Goal: Task Accomplishment & Management: Manage account settings

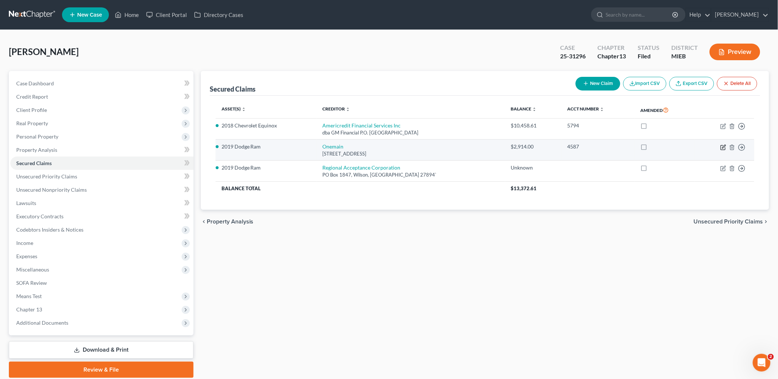
click at [725, 148] on icon "button" at bounding box center [723, 147] width 6 height 6
select select "15"
select select "0"
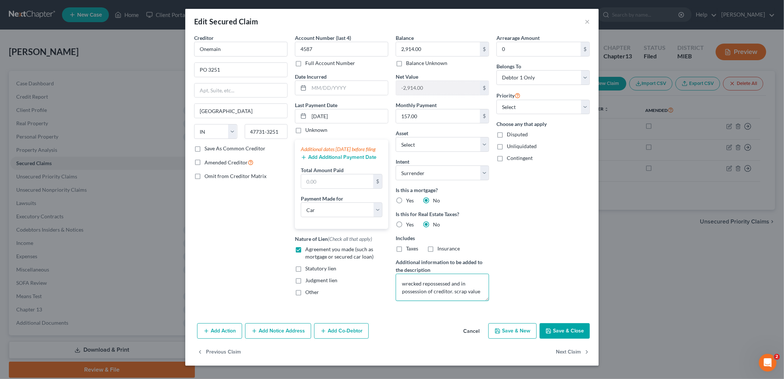
click at [480, 289] on textarea "wrecked repossessed and in possession of creditor. scrap value" at bounding box center [442, 287] width 93 height 27
type textarea "wrecked repossessed and in possession of creditor. scrap value CLAIM 8"
click at [571, 331] on button "Save & Close" at bounding box center [565, 331] width 50 height 16
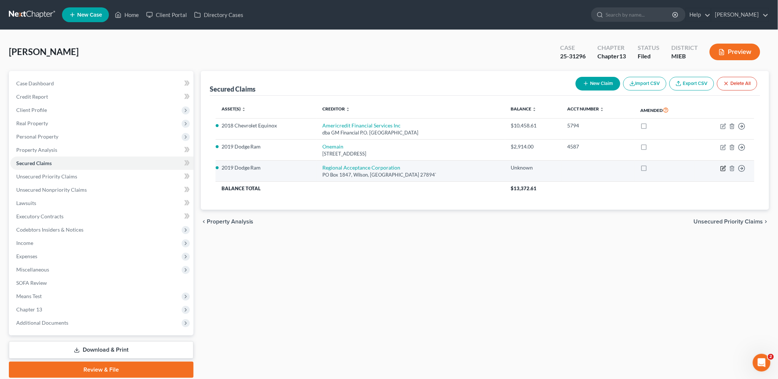
click at [725, 169] on icon "button" at bounding box center [723, 168] width 6 height 6
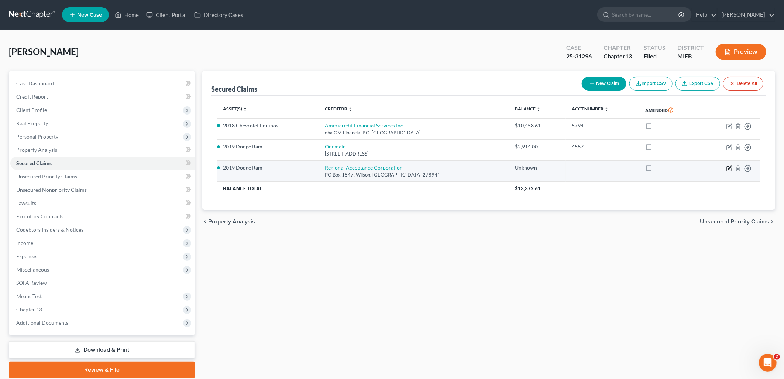
select select "28"
select select "10"
select select "0"
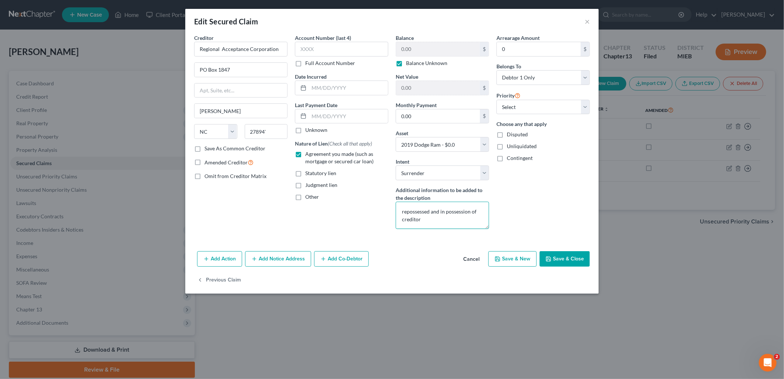
click at [445, 218] on textarea "repossessed and in possession of creditor" at bounding box center [442, 215] width 93 height 27
type textarea "repossessed and in possession of creditor CLAIM 14"
click at [579, 260] on button "Save & Close" at bounding box center [565, 259] width 50 height 16
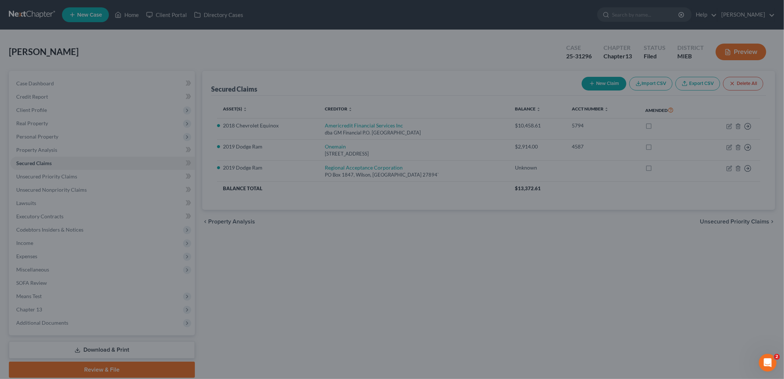
select select "10"
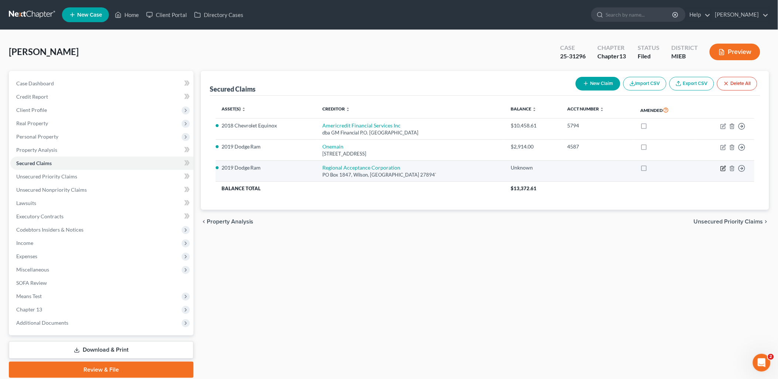
click at [724, 168] on icon "button" at bounding box center [723, 168] width 6 height 6
select select "28"
select select "0"
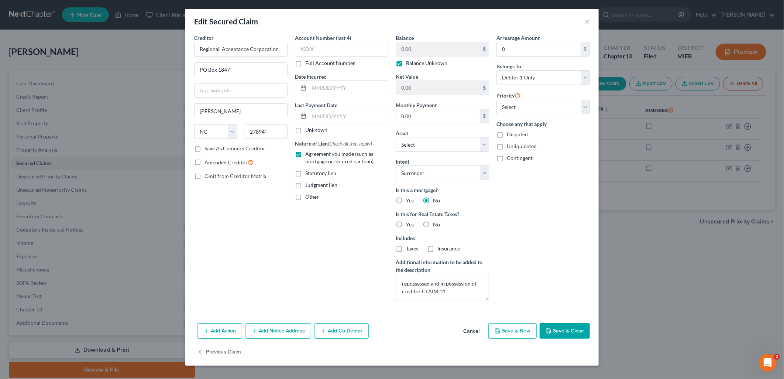
click at [406, 64] on label "Balance Unknown" at bounding box center [426, 62] width 41 height 7
click at [409, 64] on input "Balance Unknown" at bounding box center [411, 61] width 5 height 5
checkbox input "false"
drag, startPoint x: 562, startPoint y: 329, endPoint x: 349, endPoint y: 215, distance: 241.5
click at [378, 218] on div "Edit Secured Claim × Creditor * Regional Acceptance Corporation PO Box 1847 [PE…" at bounding box center [392, 187] width 414 height 357
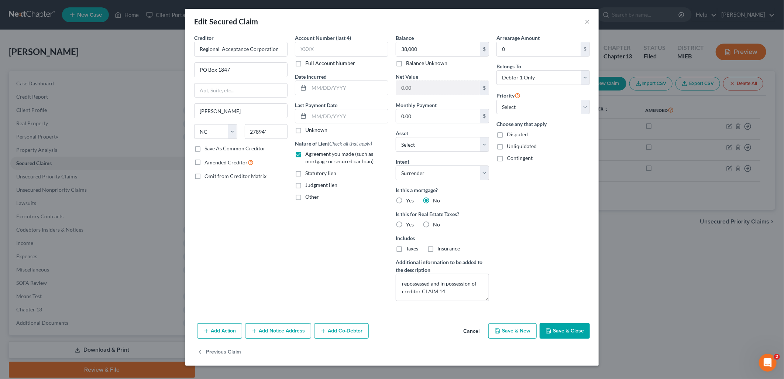
click at [576, 330] on button "Save & Close" at bounding box center [565, 331] width 50 height 16
type input "38,000.00"
type input "-38,000.00"
select select "10"
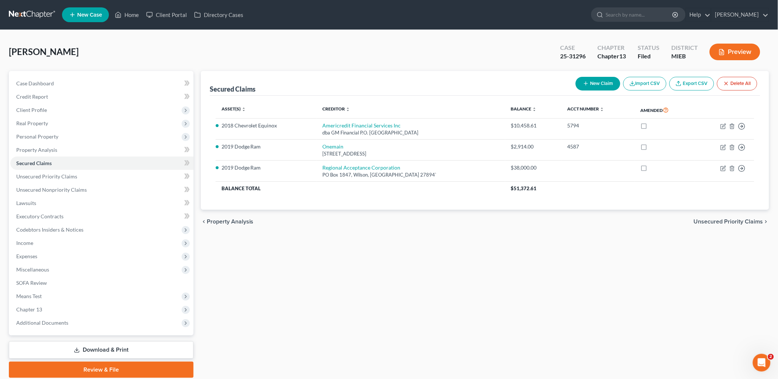
click at [481, 45] on div "[PERSON_NAME] Upgraded Case 25-31296 Chapter Chapter 13 Status Filed District M…" at bounding box center [389, 55] width 760 height 32
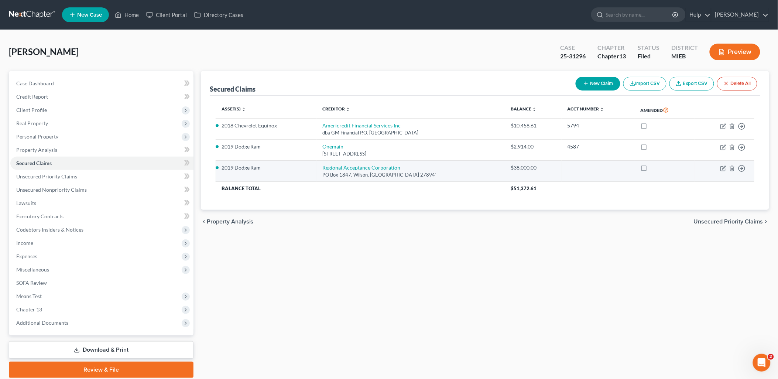
click at [727, 164] on td "Move to E Move to F Move to G Move to Notice Only" at bounding box center [724, 171] width 60 height 21
click at [725, 168] on icon "button" at bounding box center [723, 168] width 6 height 6
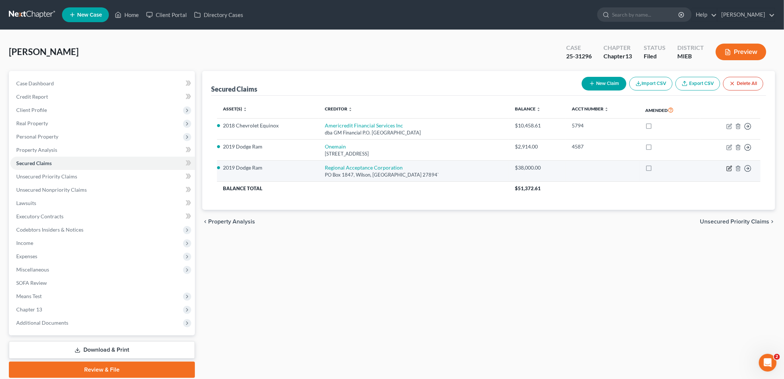
select select "28"
select select "0"
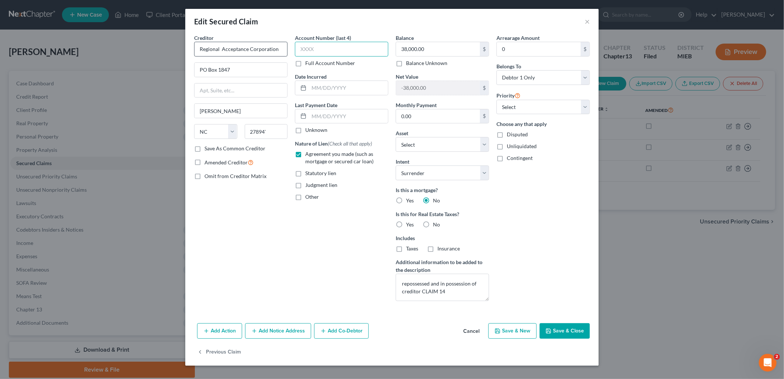
drag, startPoint x: 339, startPoint y: 47, endPoint x: 285, endPoint y: 50, distance: 54.0
click at [285, 50] on div "Creditor * Regional Acceptance Corporation PO Box 1847 [PERSON_NAME] State [US_…" at bounding box center [392, 170] width 403 height 273
type input "8513"
click at [571, 331] on button "Save & Close" at bounding box center [565, 331] width 50 height 16
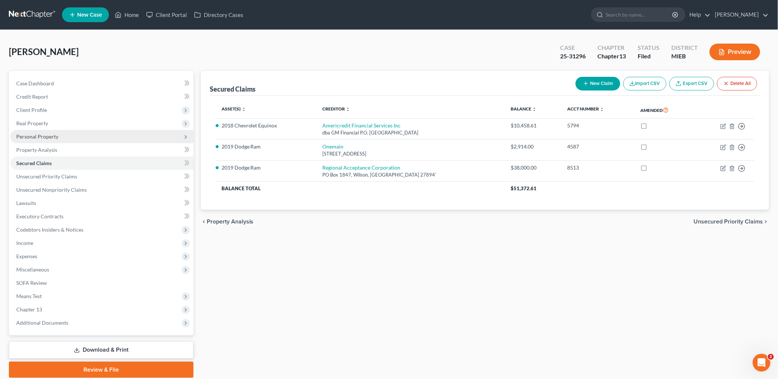
click at [42, 130] on span "Personal Property" at bounding box center [101, 136] width 183 height 13
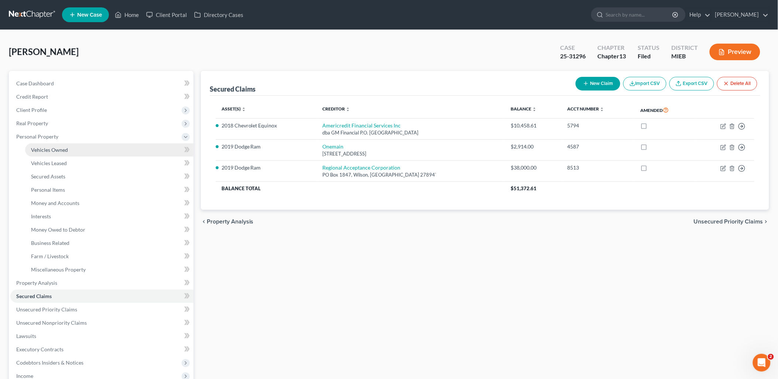
click at [50, 150] on span "Vehicles Owned" at bounding box center [49, 150] width 37 height 6
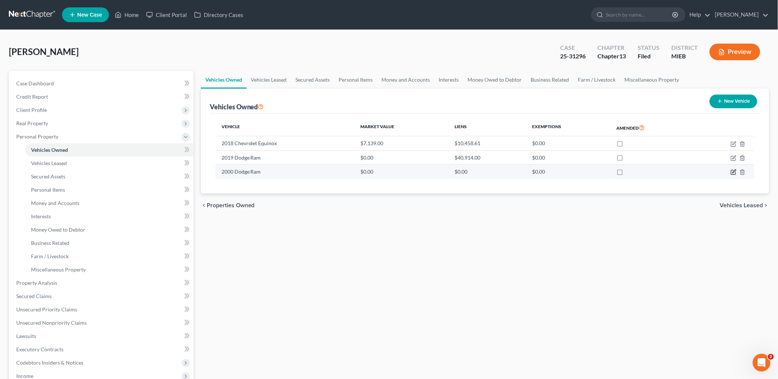
click at [735, 172] on icon "button" at bounding box center [733, 171] width 3 height 3
select select "1"
select select "26"
select select "4"
select select "3"
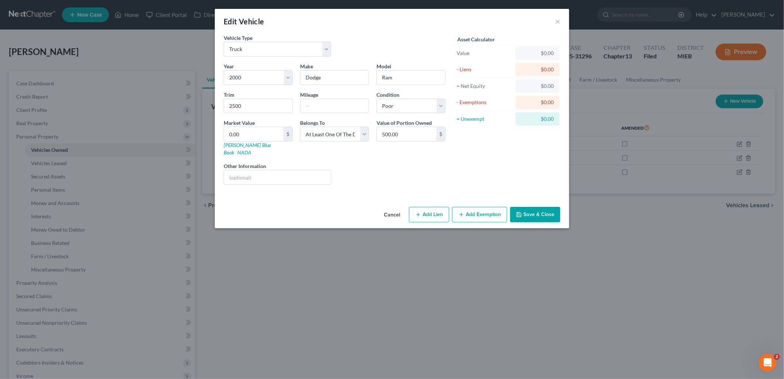
click at [434, 207] on button "Add Lien" at bounding box center [429, 215] width 40 height 16
select select "3"
select select "0"
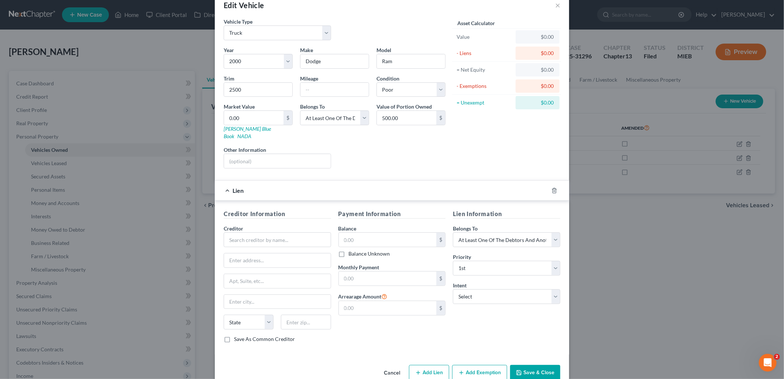
scroll to position [25, 0]
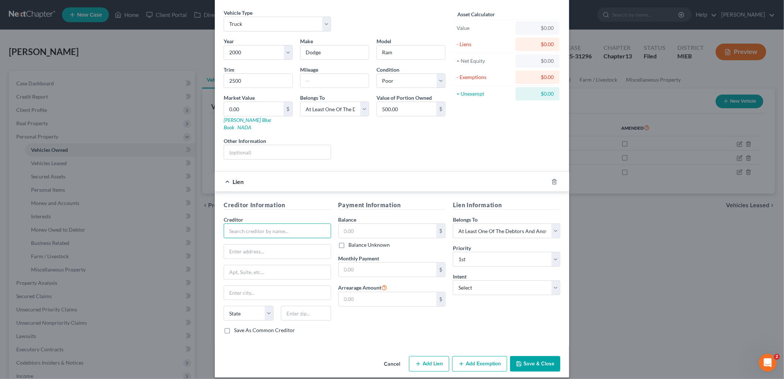
click at [277, 223] on input "text" at bounding box center [277, 230] width 107 height 15
click at [244, 240] on div "Onemain" at bounding box center [268, 243] width 77 height 7
type input "Onemain"
type input "[STREET_ADDRESS]"
type input "15th Floor"
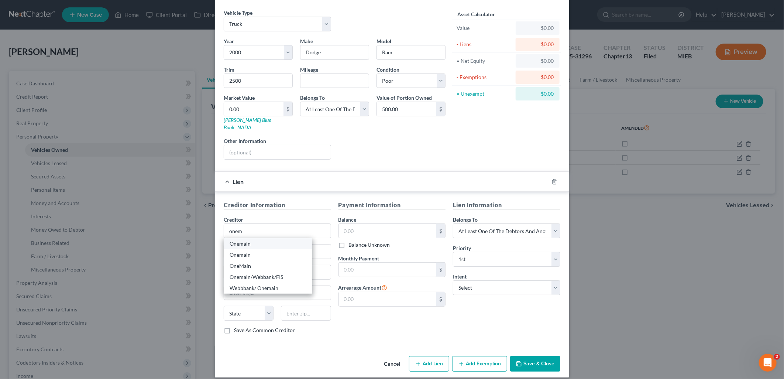
type input "[GEOGRAPHIC_DATA]"
select select "21"
type input "21202"
click at [259, 223] on input "Onemain" at bounding box center [277, 230] width 107 height 15
click at [261, 223] on input "One main" at bounding box center [277, 230] width 107 height 15
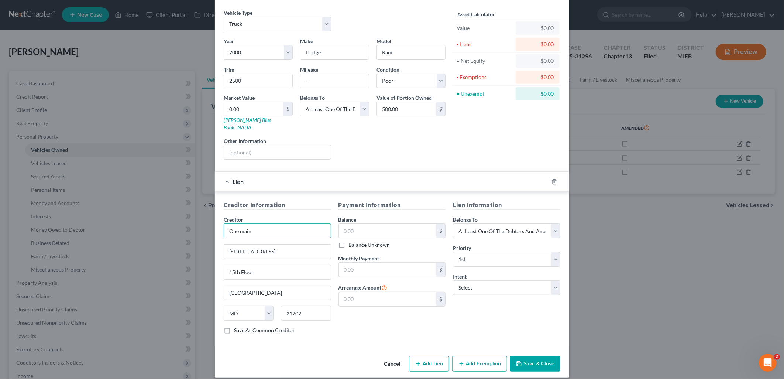
click at [260, 226] on input "One main" at bounding box center [277, 230] width 107 height 15
click at [256, 230] on input "One main" at bounding box center [277, 230] width 107 height 15
type input "One main"
click at [323, 249] on input "[STREET_ADDRESS]" at bounding box center [277, 251] width 107 height 14
drag, startPoint x: 305, startPoint y: 246, endPoint x: 200, endPoint y: 244, distance: 104.9
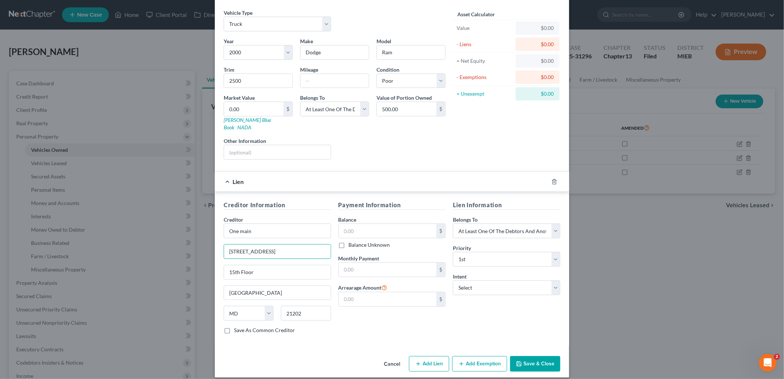
click at [200, 244] on div "Edit Vehicle × Vehicle Type Select Automobile Truck Trailer Watercraft Aircraft…" at bounding box center [392, 189] width 784 height 379
click at [300, 223] on input "One main" at bounding box center [277, 230] width 107 height 15
click at [296, 246] on input "[STREET_ADDRESS]" at bounding box center [277, 251] width 107 height 14
drag, startPoint x: 238, startPoint y: 244, endPoint x: 246, endPoint y: 244, distance: 8.1
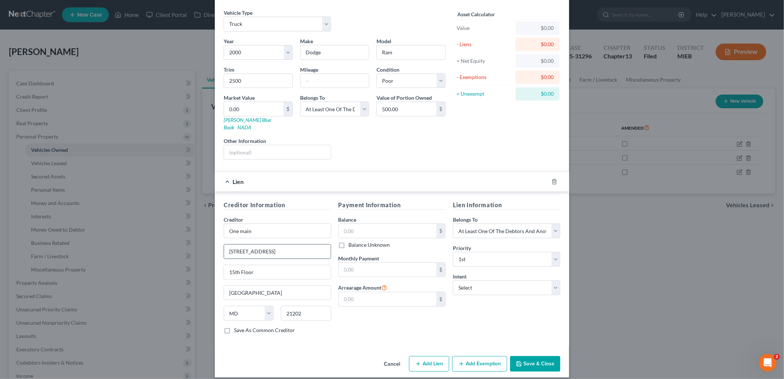
click at [239, 244] on input "[STREET_ADDRESS]" at bounding box center [277, 251] width 107 height 14
type input "[STREET_ADDRESS]"
click at [395, 246] on div "Payment Information Balance $ Balance Unknown Balance Undetermined $ Balance Un…" at bounding box center [392, 269] width 115 height 139
click at [380, 224] on input "text" at bounding box center [388, 231] width 98 height 14
drag, startPoint x: 380, startPoint y: 222, endPoint x: 327, endPoint y: 224, distance: 52.8
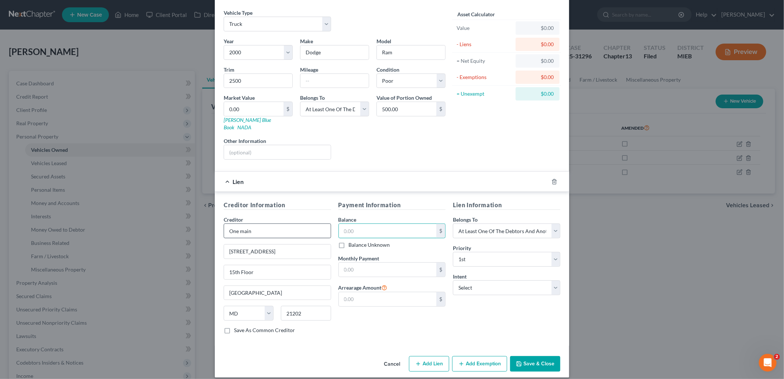
click at [327, 224] on div "Creditor Information Creditor * One main [GEOGRAPHIC_DATA][US_STATE] CA CO [GEO…" at bounding box center [392, 269] width 344 height 139
type input "2,913"
click at [541, 356] on button "Save & Close" at bounding box center [535, 364] width 50 height 16
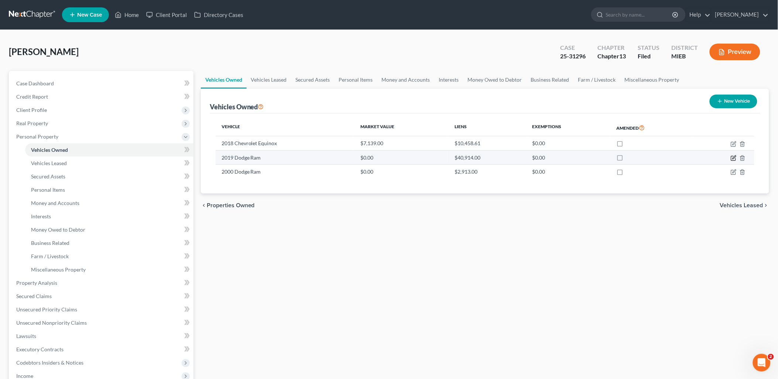
click at [735, 157] on icon "button" at bounding box center [733, 156] width 3 height 3
select select "1"
select select "7"
select select "3"
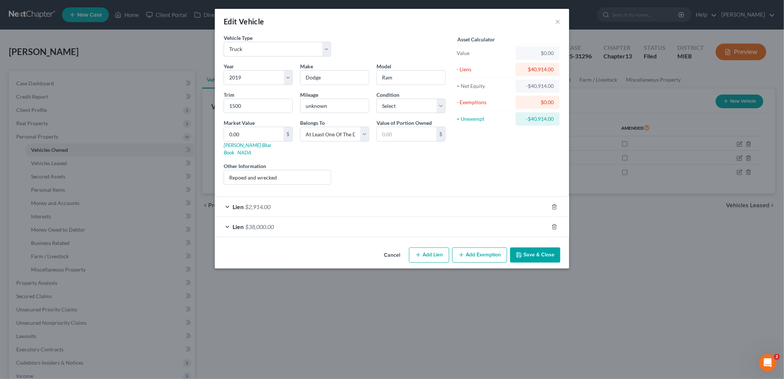
click at [271, 223] on span "$38,000.00" at bounding box center [259, 226] width 29 height 7
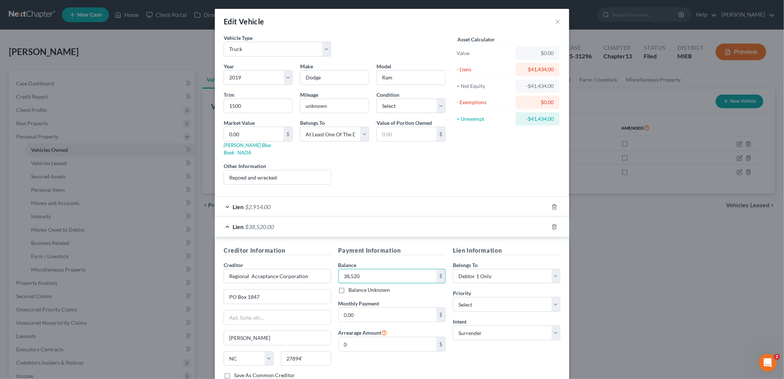
type input "38,520"
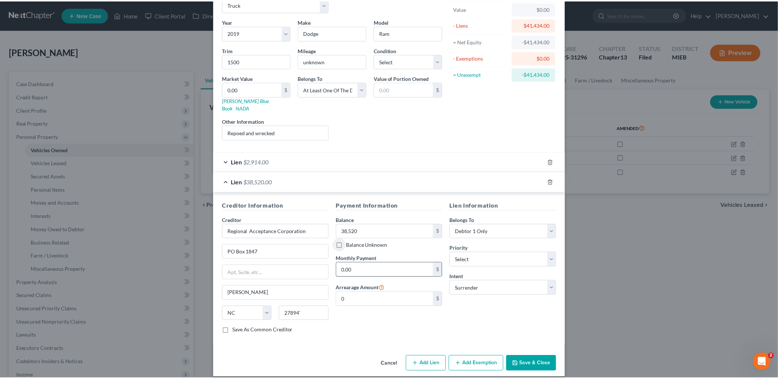
scroll to position [45, 0]
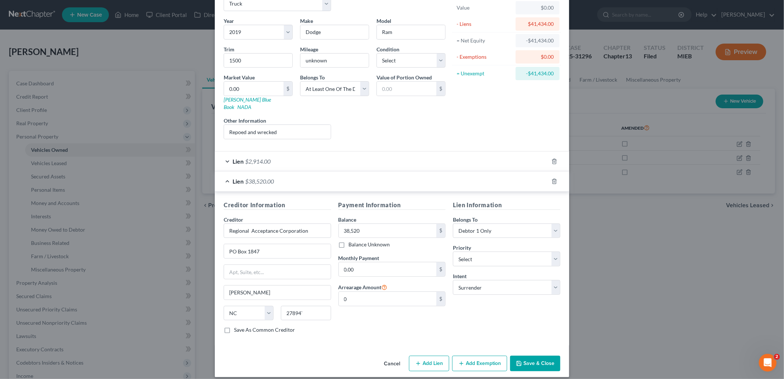
click at [543, 356] on button "Save & Close" at bounding box center [535, 364] width 50 height 16
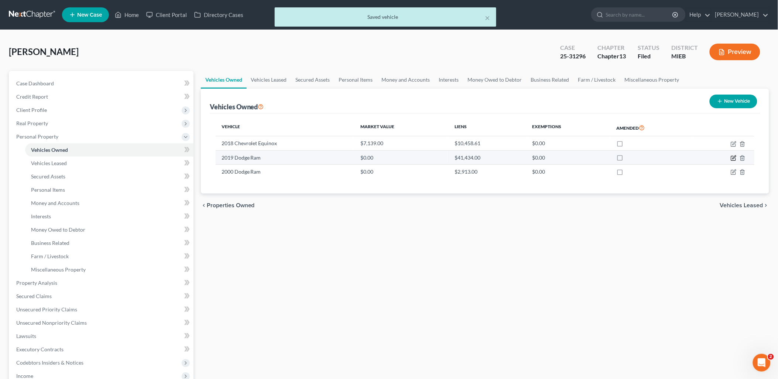
click at [735, 157] on icon "button" at bounding box center [734, 158] width 6 height 6
select select "1"
select select "7"
select select "3"
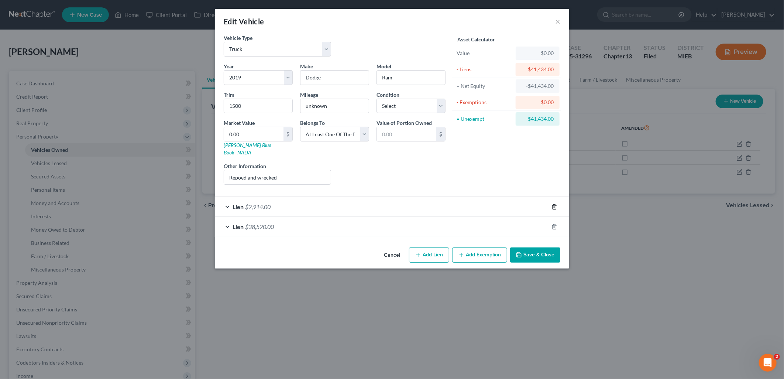
click at [554, 205] on polyline "button" at bounding box center [554, 205] width 4 height 0
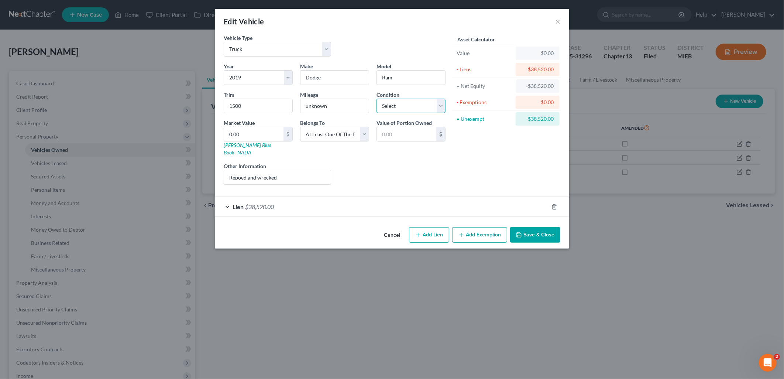
click at [411, 104] on select "Select Excellent Very Good Good Fair Poor" at bounding box center [411, 106] width 69 height 15
drag, startPoint x: 296, startPoint y: 168, endPoint x: 220, endPoint y: 172, distance: 75.8
click at [220, 172] on div "Other Information Repoed and wrecked" at bounding box center [277, 173] width 115 height 23
type input "repossessed"
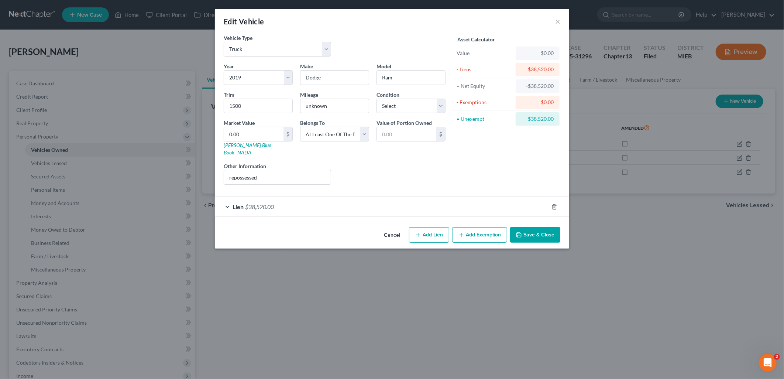
click at [541, 227] on button "Save & Close" at bounding box center [535, 235] width 50 height 16
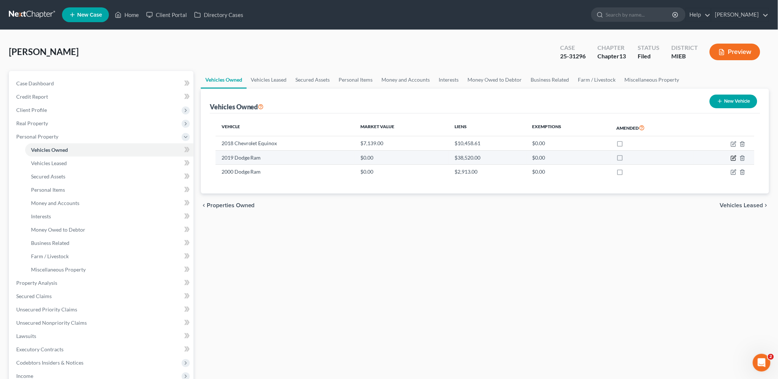
click at [735, 159] on icon "button" at bounding box center [734, 158] width 6 height 6
select select "1"
select select "7"
select select "3"
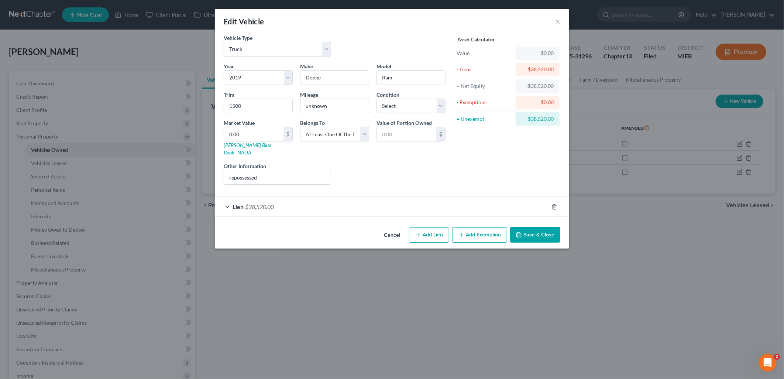
click at [536, 229] on button "Save & Close" at bounding box center [535, 235] width 50 height 16
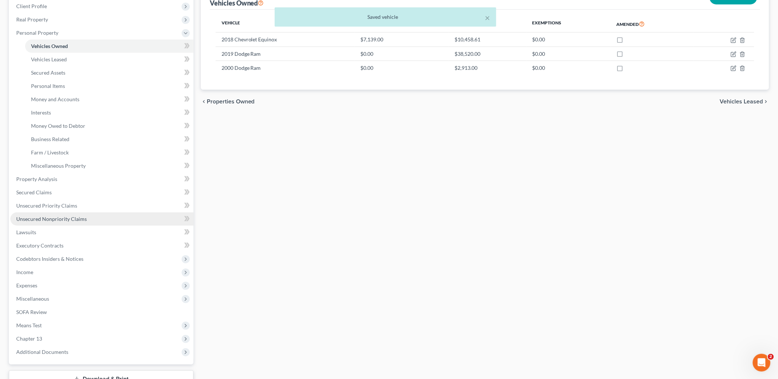
scroll to position [123, 0]
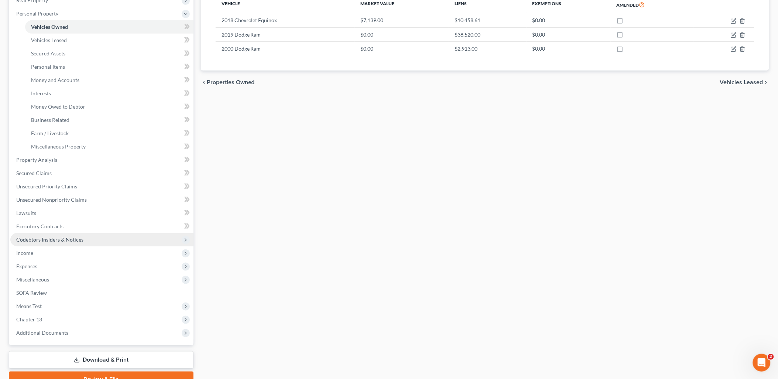
click at [58, 237] on span "Codebtors Insiders & Notices" at bounding box center [49, 239] width 67 height 6
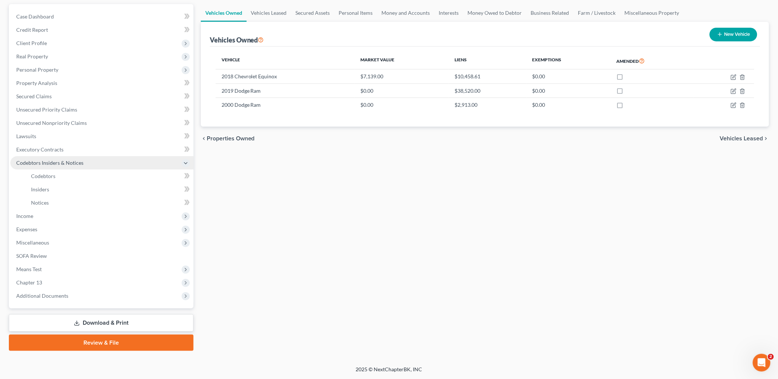
scroll to position [65, 0]
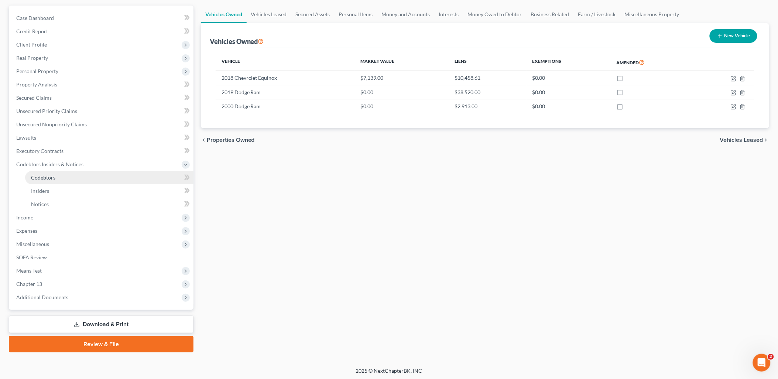
click at [49, 176] on span "Codebtors" at bounding box center [43, 177] width 24 height 6
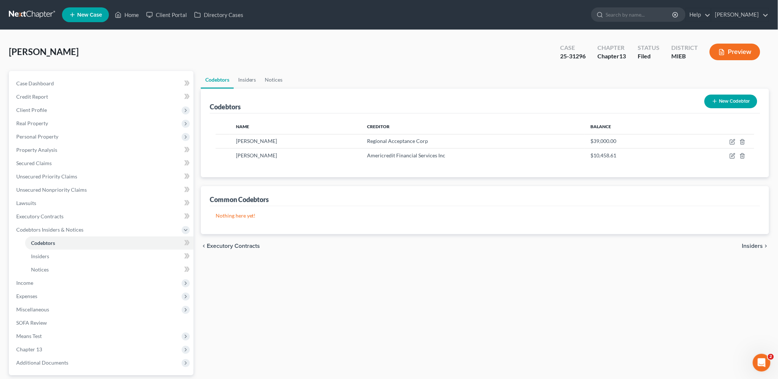
click at [737, 98] on button "New Codebtor" at bounding box center [730, 102] width 53 height 14
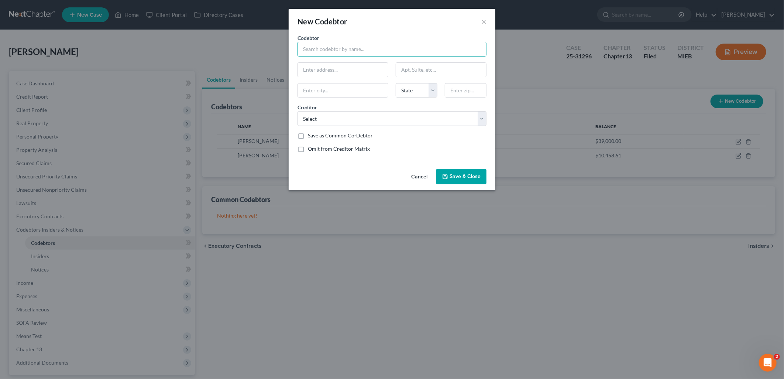
click at [319, 51] on input "text" at bounding box center [392, 49] width 189 height 15
type input "[PERSON_NAME]"
click at [433, 88] on select "State [US_STATE] AK AR AZ CA CO CT DE DC [GEOGRAPHIC_DATA] [GEOGRAPHIC_DATA] GU…" at bounding box center [417, 90] width 42 height 15
select select "23"
click at [396, 83] on select "State [US_STATE] AK AR AZ CA CO CT DE DC [GEOGRAPHIC_DATA] [GEOGRAPHIC_DATA] GU…" at bounding box center [417, 90] width 42 height 15
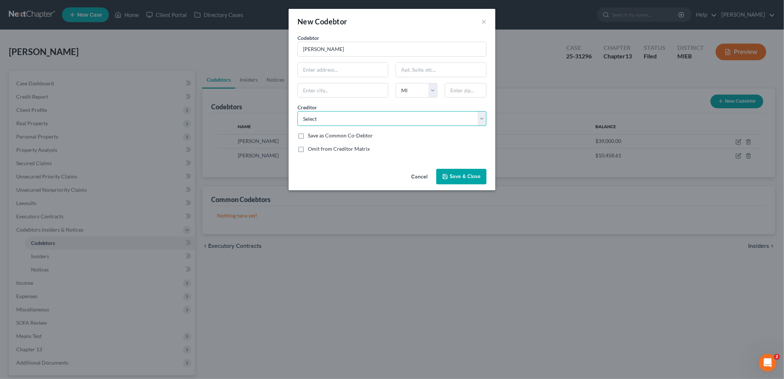
click at [483, 119] on select "Select LVNV Funding LLC Midland Credit Management First Premier Bank Onemain Fi…" at bounding box center [392, 118] width 189 height 15
click at [481, 119] on select "Select LVNV Funding LLC Midland Credit Management First Premier Bank Onemain Fi…" at bounding box center [392, 118] width 189 height 15
select select "14"
click at [298, 111] on select "Select LVNV Funding LLC Midland Credit Management First Premier Bank Onemain Fi…" at bounding box center [392, 118] width 189 height 15
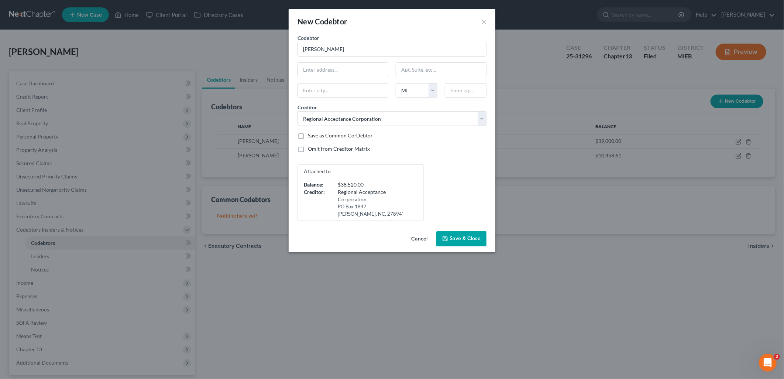
click at [462, 237] on span "Save & Close" at bounding box center [465, 239] width 31 height 6
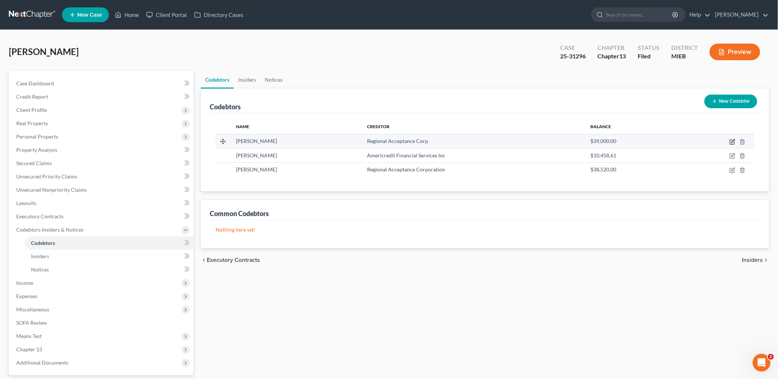
click at [732, 141] on icon "button" at bounding box center [733, 142] width 6 height 6
select select "23"
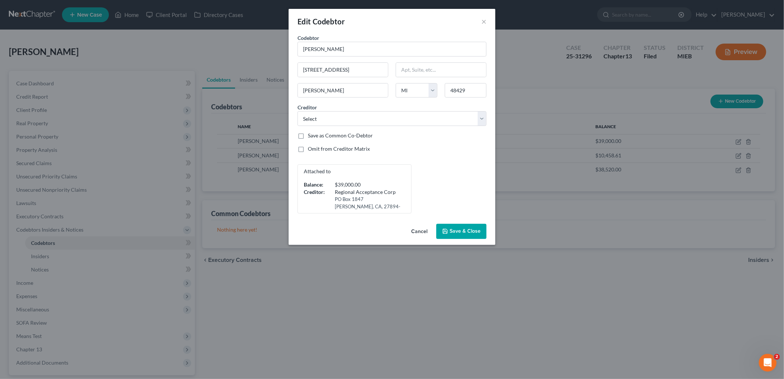
click at [459, 230] on span "Save & Close" at bounding box center [465, 231] width 31 height 6
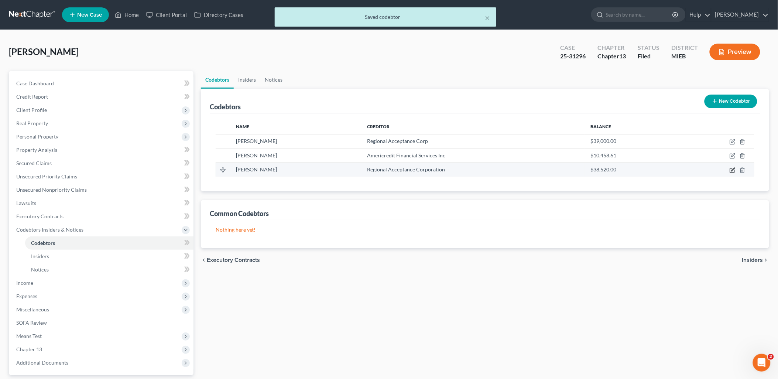
click at [733, 172] on icon "button" at bounding box center [732, 170] width 4 height 4
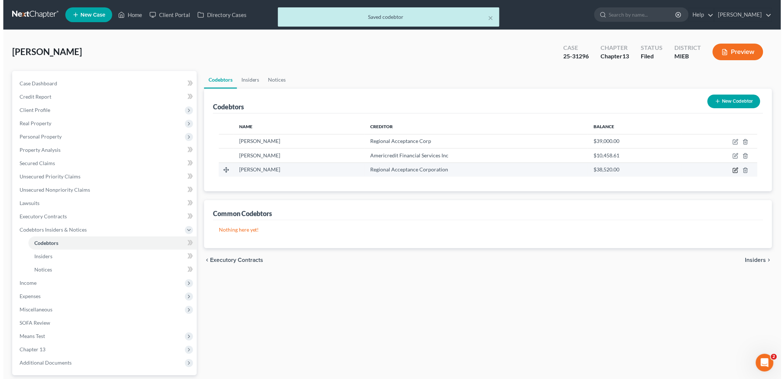
select select "23"
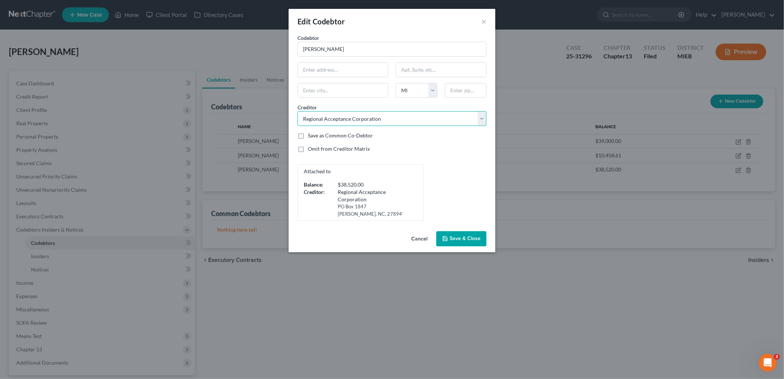
click at [483, 120] on select "Select LVNV Funding LLC Midland Credit Management First Premier Bank Onemain Fi…" at bounding box center [392, 118] width 189 height 15
click at [298, 111] on select "Select LVNV Funding LLC Midland Credit Management First Premier Bank Onemain Fi…" at bounding box center [392, 118] width 189 height 15
click at [481, 119] on select "Select LVNV Funding LLC Midland Credit Management First Premier Bank Onemain Fi…" at bounding box center [392, 118] width 189 height 15
select select "13"
click at [298, 111] on select "Select LVNV Funding LLC Midland Credit Management First Premier Bank Onemain Fi…" at bounding box center [392, 118] width 189 height 15
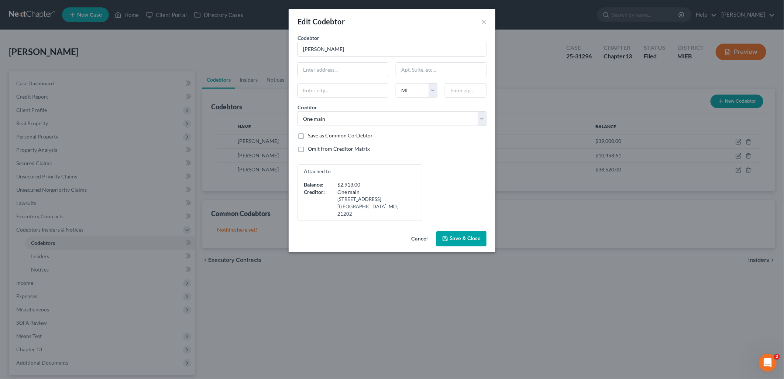
click at [476, 236] on span "Save & Close" at bounding box center [465, 239] width 31 height 6
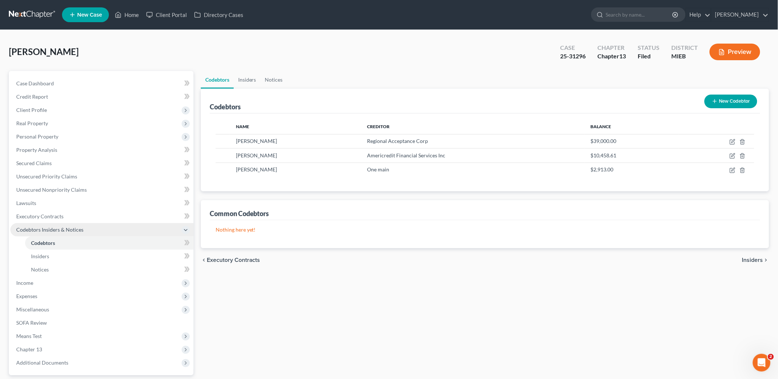
click at [34, 223] on span "Codebtors Insiders & Notices" at bounding box center [101, 229] width 183 height 13
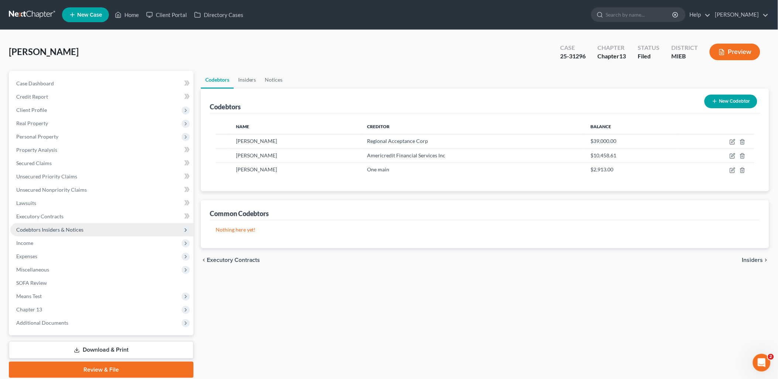
click at [32, 228] on span "Codebtors Insiders & Notices" at bounding box center [49, 229] width 67 height 6
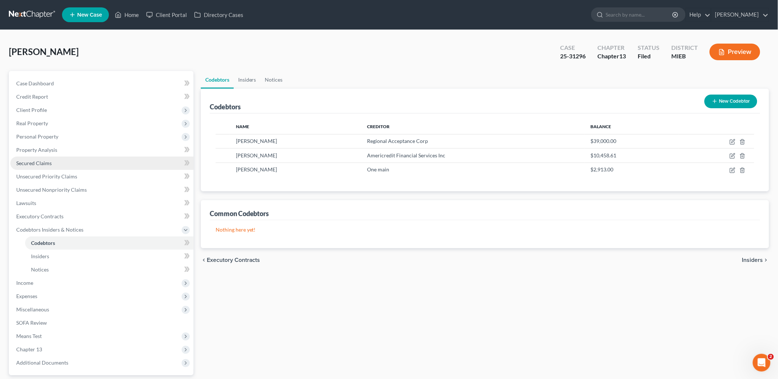
click at [42, 161] on span "Secured Claims" at bounding box center [33, 163] width 35 height 6
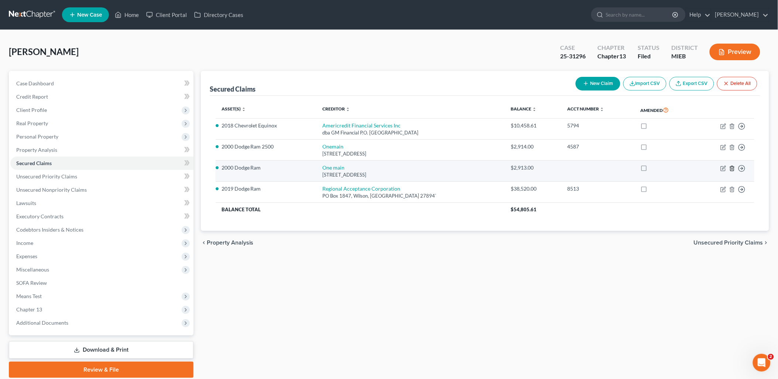
click at [733, 166] on icon "button" at bounding box center [731, 168] width 3 height 5
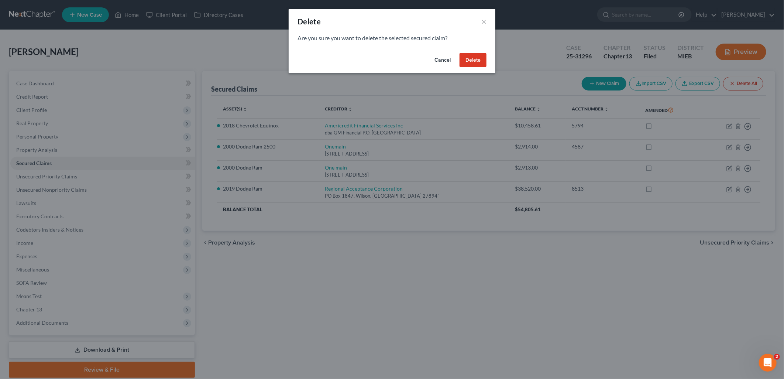
click at [470, 61] on button "Delete" at bounding box center [473, 60] width 27 height 15
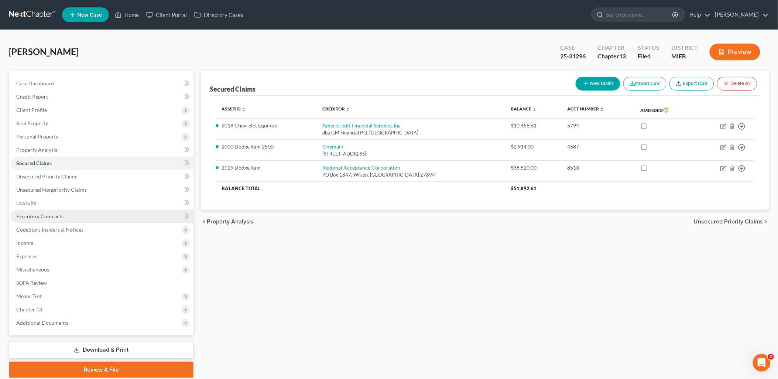
click at [49, 215] on span "Executory Contracts" at bounding box center [39, 216] width 47 height 6
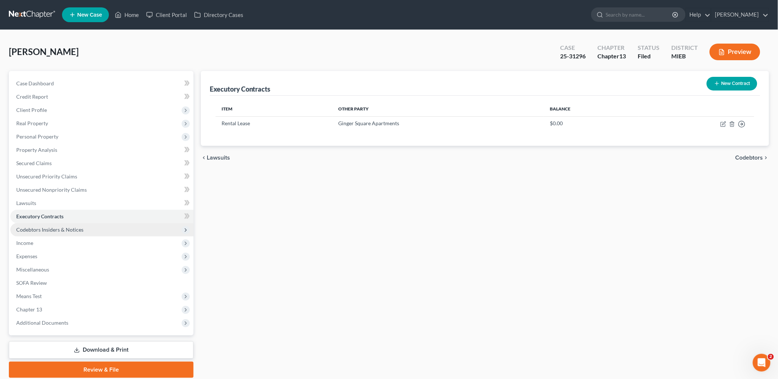
click at [43, 228] on span "Codebtors Insiders & Notices" at bounding box center [49, 229] width 67 height 6
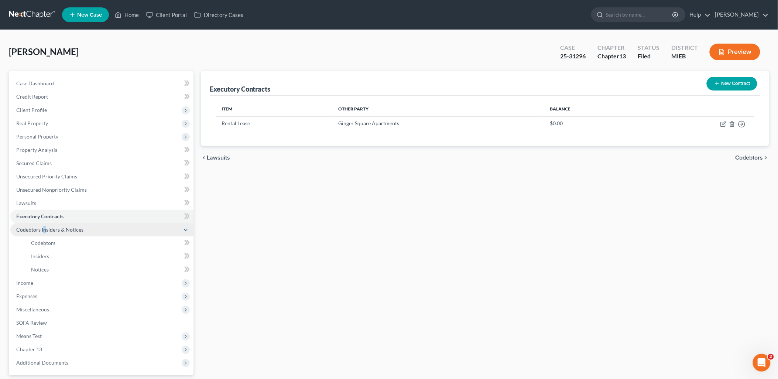
click at [46, 225] on span "Codebtors Insiders & Notices" at bounding box center [101, 229] width 183 height 13
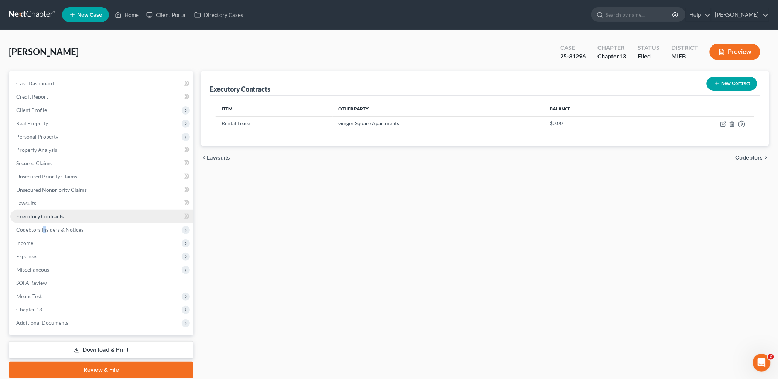
drag, startPoint x: 46, startPoint y: 225, endPoint x: 45, endPoint y: 215, distance: 10.7
click at [45, 215] on span "Executory Contracts" at bounding box center [39, 216] width 47 height 6
click at [43, 226] on span "Codebtors Insiders & Notices" at bounding box center [49, 229] width 67 height 6
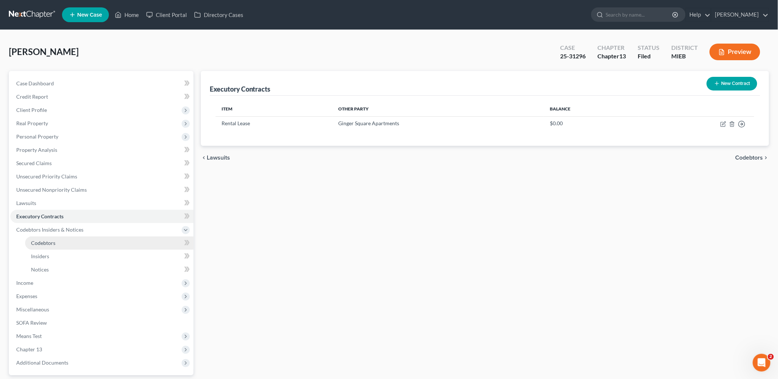
click at [42, 239] on link "Codebtors" at bounding box center [109, 242] width 168 height 13
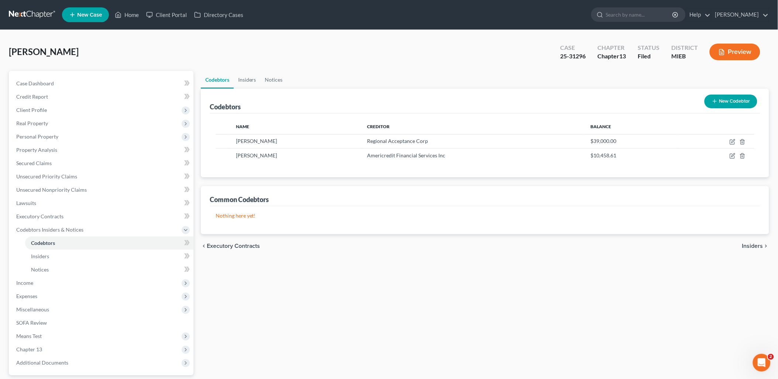
click at [734, 98] on button "New Codebtor" at bounding box center [730, 102] width 53 height 14
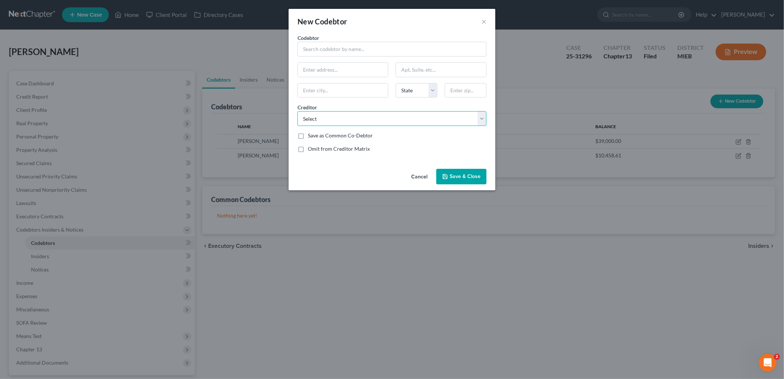
click at [481, 117] on select "Select LVNV Funding LLC Midland Credit Management First Premier Bank Onemain Fi…" at bounding box center [392, 118] width 189 height 15
select select "12"
click at [298, 111] on select "Select LVNV Funding LLC Midland Credit Management First Premier Bank Onemain Fi…" at bounding box center [392, 118] width 189 height 15
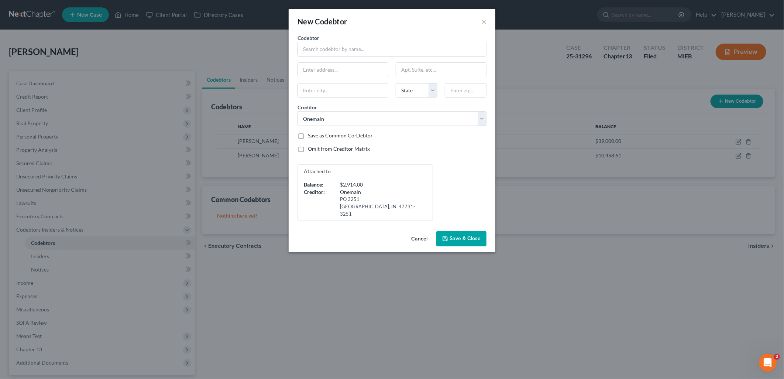
click at [459, 236] on span "Save & Close" at bounding box center [465, 239] width 31 height 6
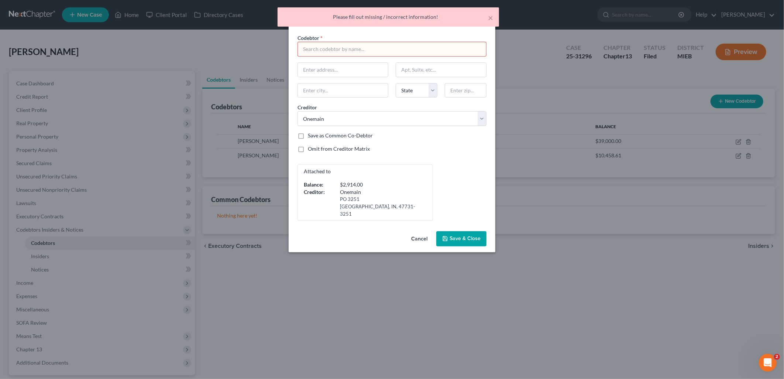
click at [424, 42] on input "text" at bounding box center [392, 49] width 189 height 15
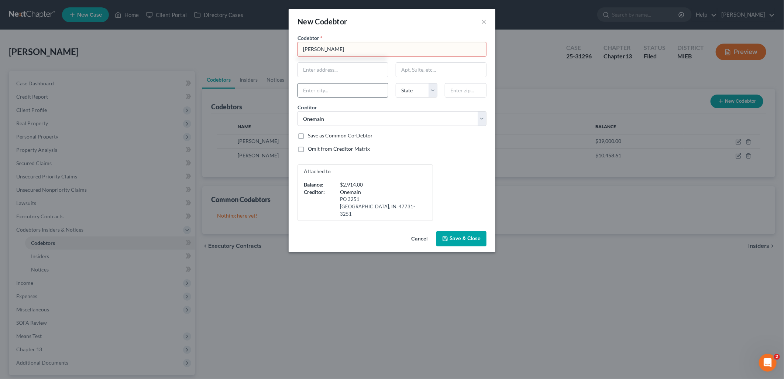
type input "[PERSON_NAME]"
click at [357, 86] on input "text" at bounding box center [343, 90] width 90 height 14
click at [414, 90] on select "State [US_STATE] AK AR AZ CA CO CT DE DC [GEOGRAPHIC_DATA] [GEOGRAPHIC_DATA] GU…" at bounding box center [417, 90] width 42 height 15
select select "23"
click at [396, 83] on select "State [US_STATE] AK AR AZ CA CO CT DE DC [GEOGRAPHIC_DATA] [GEOGRAPHIC_DATA] GU…" at bounding box center [417, 90] width 42 height 15
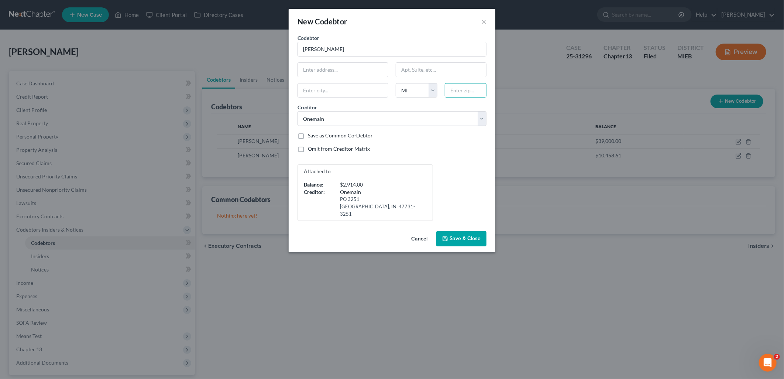
click at [457, 88] on input "text" at bounding box center [466, 90] width 42 height 15
type input "48867"
type input "1200 pENBROOK dR"
type input "Apt R6"
type input "Owosso"
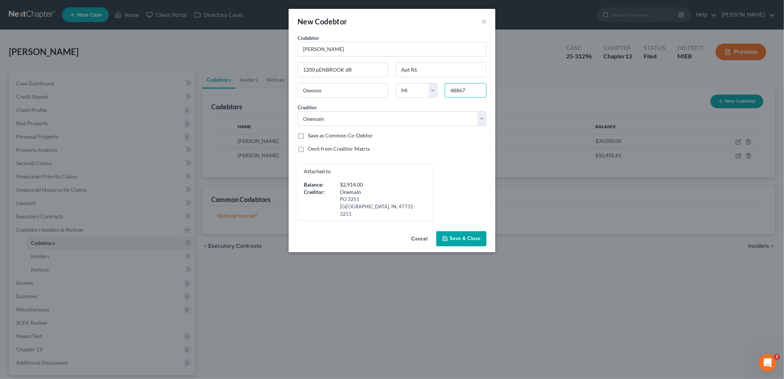
type input "48867"
click at [458, 236] on span "Save & Close" at bounding box center [465, 239] width 31 height 6
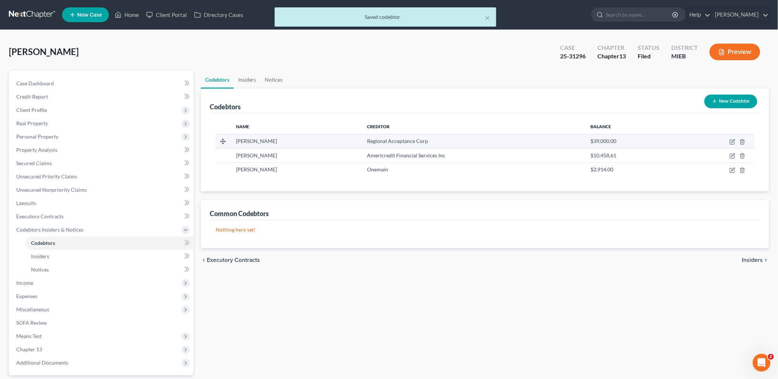
click at [257, 143] on span "[PERSON_NAME]" at bounding box center [256, 141] width 41 height 6
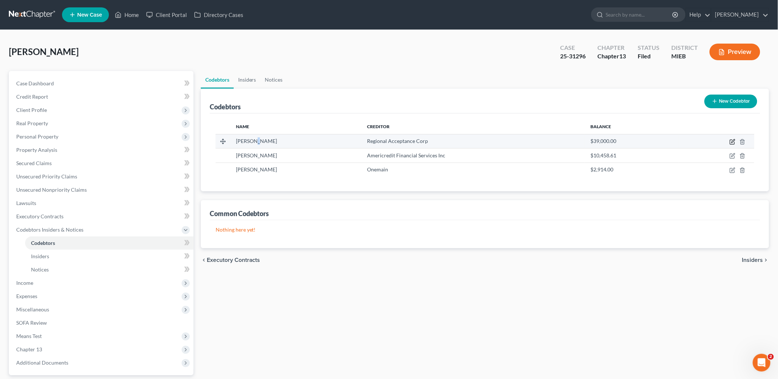
click at [732, 139] on icon "button" at bounding box center [733, 142] width 6 height 6
select select "23"
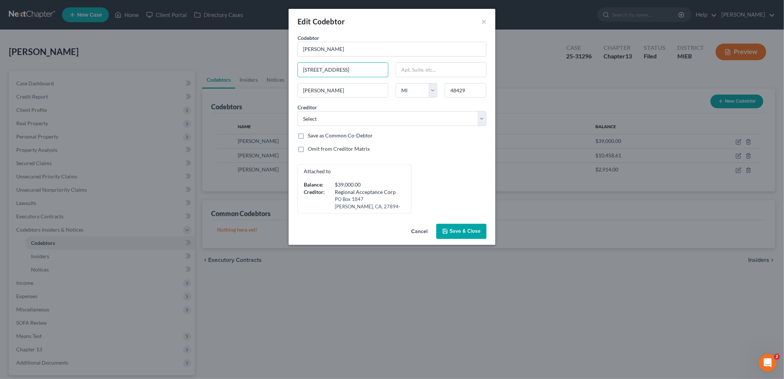
drag, startPoint x: 363, startPoint y: 69, endPoint x: 279, endPoint y: 64, distance: 84.0
click at [279, 64] on div "Edit Codebtor × Codebtor * [PERSON_NAME] Codebtor * [PERSON_NAME] 205 W Genesee…" at bounding box center [392, 189] width 784 height 379
click at [453, 230] on span "Save & Close" at bounding box center [465, 231] width 31 height 6
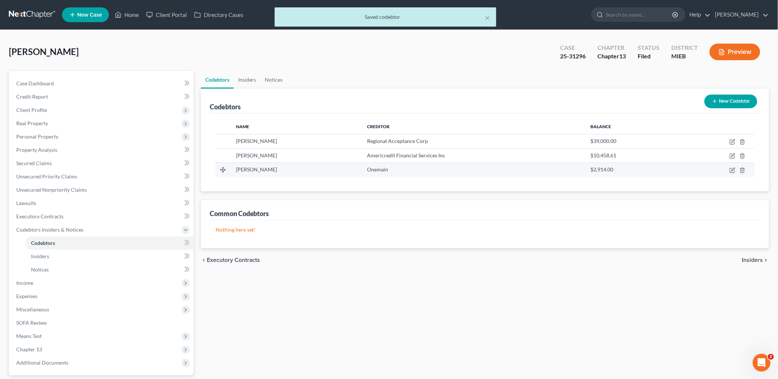
click at [261, 169] on span "[PERSON_NAME]" at bounding box center [256, 169] width 41 height 6
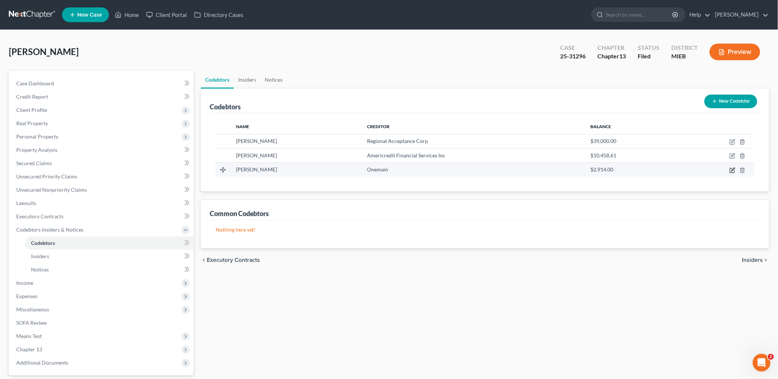
click at [735, 168] on icon "button" at bounding box center [733, 170] width 6 height 6
select select "23"
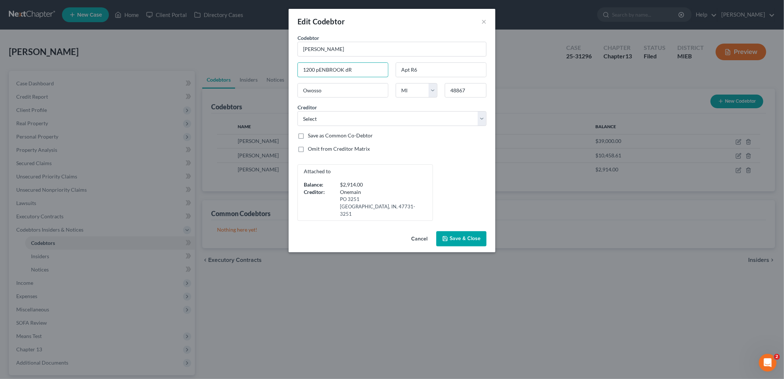
drag, startPoint x: 355, startPoint y: 69, endPoint x: 237, endPoint y: 68, distance: 118.2
click at [239, 69] on div "Edit Codebtor × Codebtor * [PERSON_NAME] Codebtor * [PERSON_NAME] 1200 pENBROOK…" at bounding box center [392, 189] width 784 height 379
paste input "[STREET_ADDRESS]"
type input "[STREET_ADDRESS]"
drag, startPoint x: 423, startPoint y: 68, endPoint x: 387, endPoint y: 67, distance: 36.6
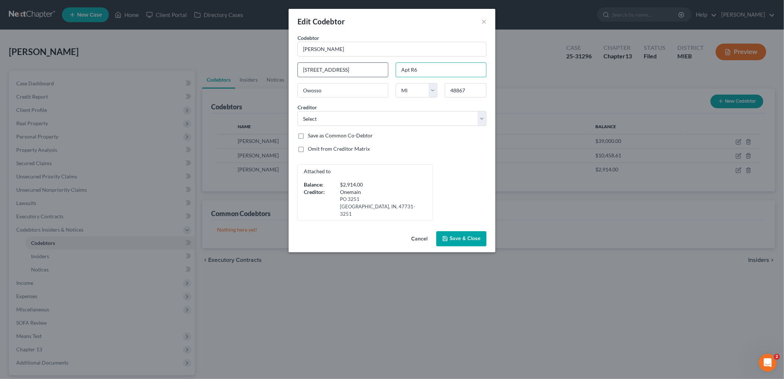
click at [387, 67] on div "Codebtor * [PERSON_NAME] Codebtor * [PERSON_NAME] [STREET_ADDRESS] [GEOGRAPHIC_…" at bounding box center [392, 127] width 196 height 187
drag, startPoint x: 335, startPoint y: 91, endPoint x: 284, endPoint y: 89, distance: 50.6
click at [285, 89] on div "Edit Codebtor × Codebtor * [PERSON_NAME] Codebtor * [PERSON_NAME] 205 W Genesee…" at bounding box center [392, 189] width 784 height 379
type input "[PERSON_NAME]"
click at [472, 92] on input "48867" at bounding box center [466, 90] width 42 height 15
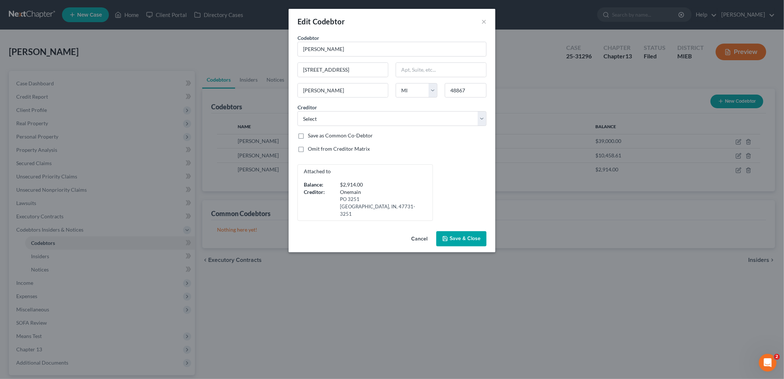
click at [463, 236] on span "Save & Close" at bounding box center [465, 239] width 31 height 6
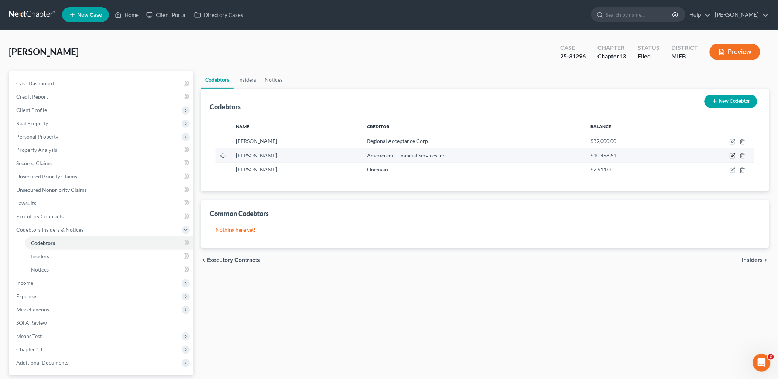
click at [732, 155] on icon "button" at bounding box center [732, 155] width 3 height 3
select select "23"
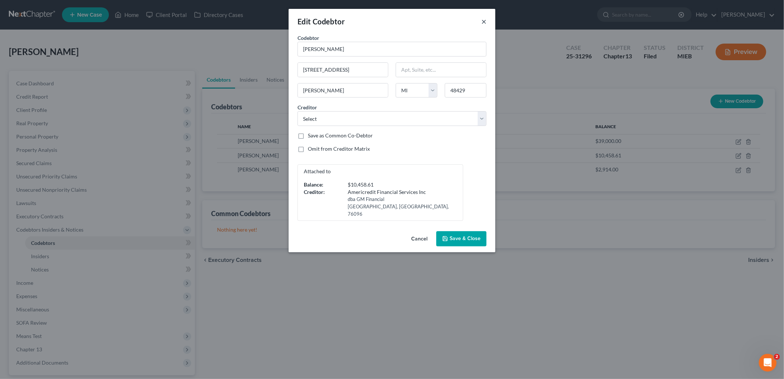
click at [481, 20] on button "×" at bounding box center [483, 21] width 5 height 9
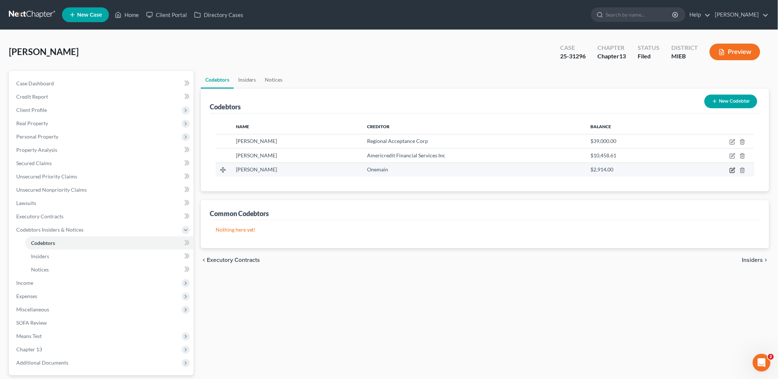
click at [733, 169] on icon "button" at bounding box center [733, 170] width 6 height 6
select select "23"
select select "12"
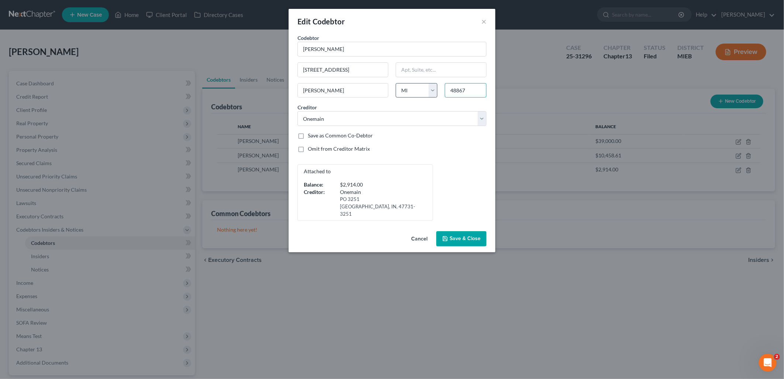
drag, startPoint x: 469, startPoint y: 91, endPoint x: 413, endPoint y: 89, distance: 56.1
click at [417, 89] on div "Codebtor * [PERSON_NAME] Codebtor * [PERSON_NAME] 205 W Genesee [GEOGRAPHIC_DAT…" at bounding box center [392, 127] width 196 height 187
type input "48429"
click at [464, 236] on span "Save & Close" at bounding box center [465, 239] width 31 height 6
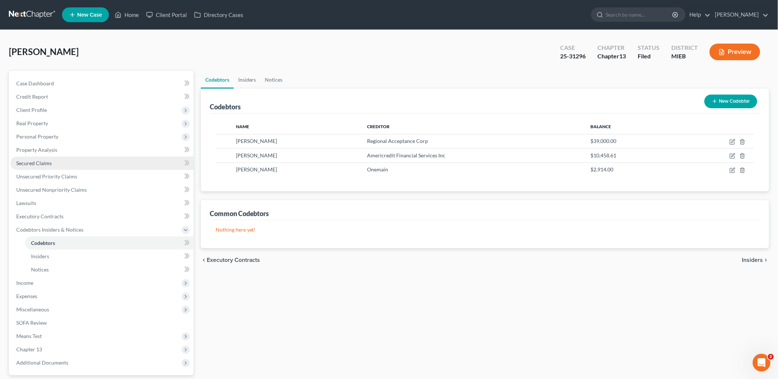
click at [47, 160] on span "Secured Claims" at bounding box center [33, 163] width 35 height 6
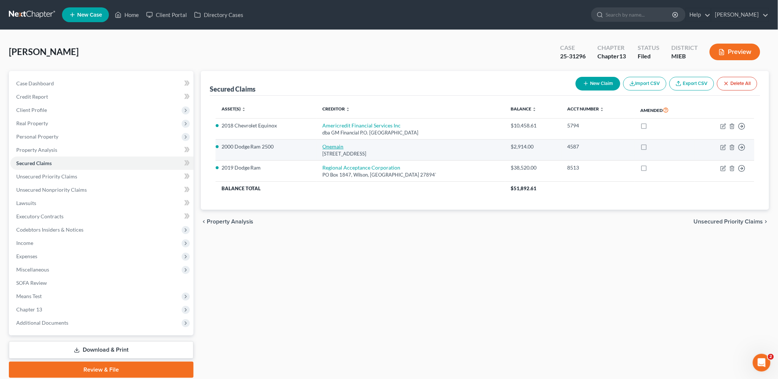
click at [337, 146] on link "Onemain" at bounding box center [333, 146] width 21 height 6
select select "15"
select select "0"
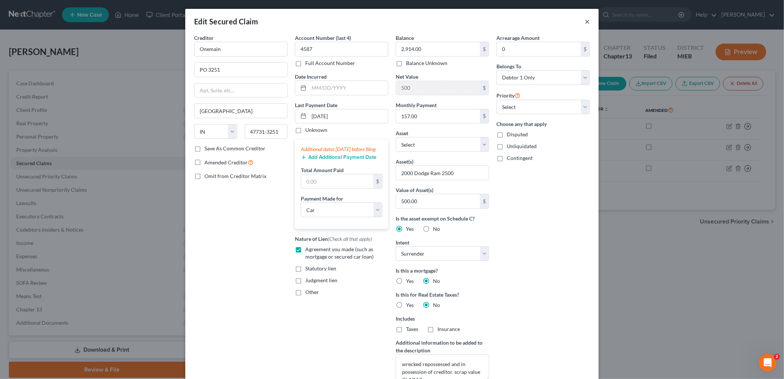
click at [585, 18] on button "×" at bounding box center [587, 21] width 5 height 9
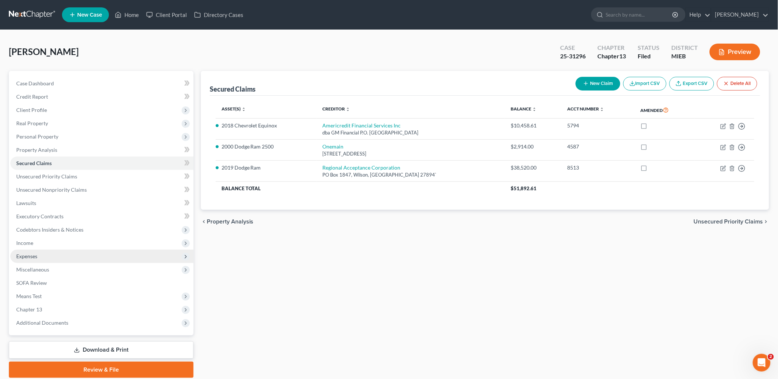
scroll to position [26, 0]
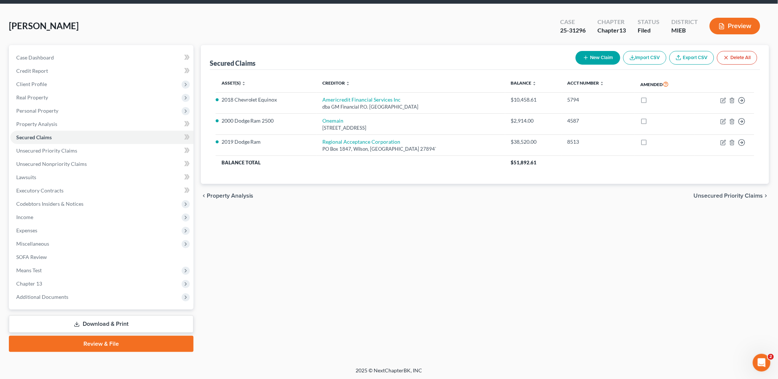
click at [97, 319] on link "Download & Print" at bounding box center [101, 323] width 185 height 17
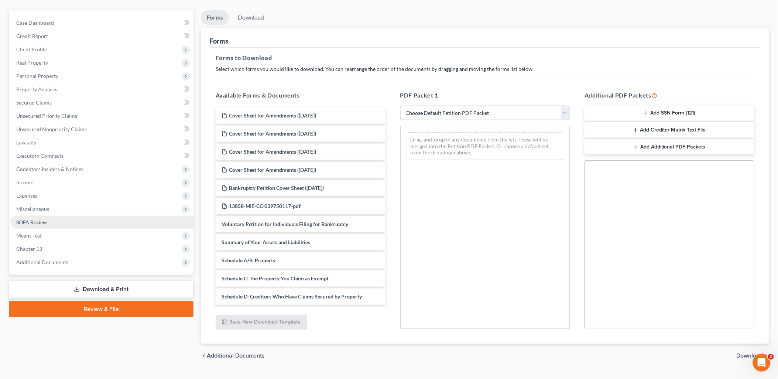
scroll to position [77, 0]
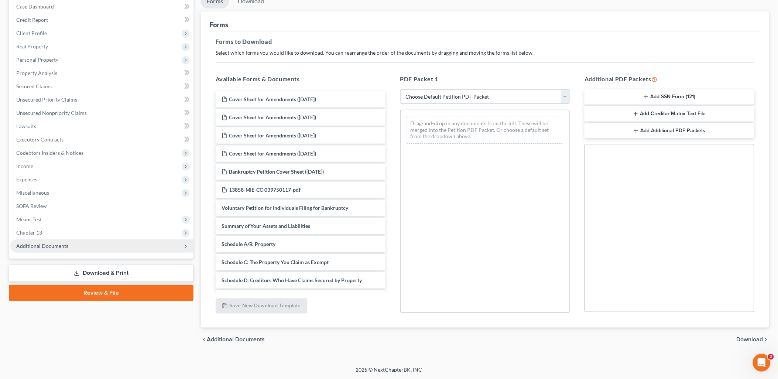
click at [43, 240] on span "Additional Documents" at bounding box center [101, 245] width 183 height 13
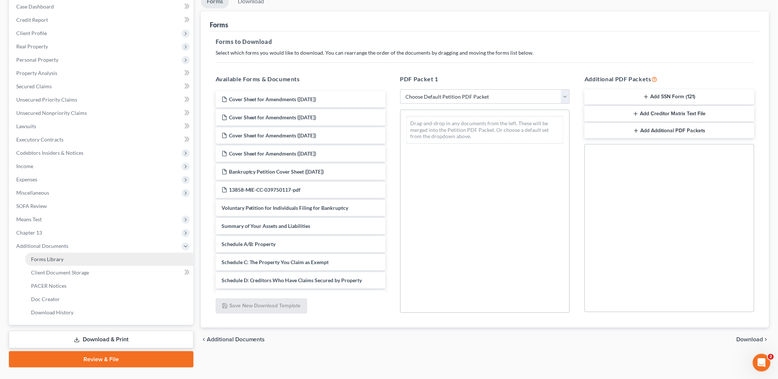
click at [55, 256] on span "Forms Library" at bounding box center [47, 259] width 32 height 6
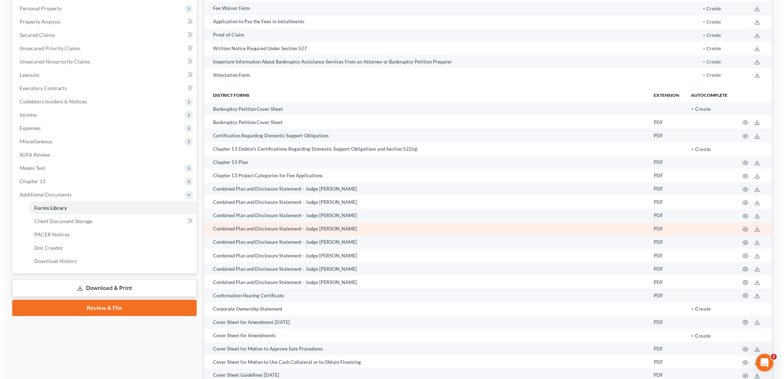
scroll to position [205, 0]
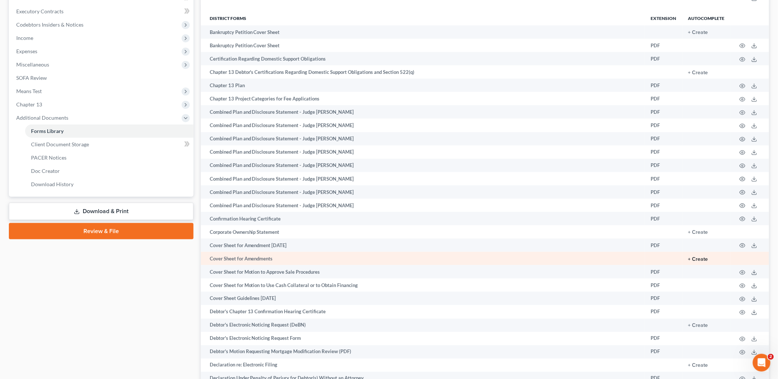
click at [700, 260] on button "+ Create" at bounding box center [698, 259] width 20 height 5
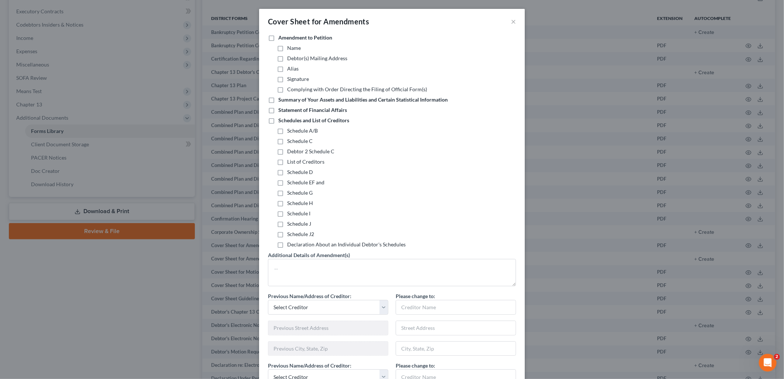
click at [278, 99] on label "Summary of Your Assets and Liabilities and Certain Statistical Information" at bounding box center [362, 99] width 169 height 7
click at [281, 99] on input "Summary of Your Assets and Liabilities and Certain Statistical Information" at bounding box center [283, 98] width 5 height 5
click at [278, 97] on label "Summary of Your Assets and Liabilities and Certain Statistical Information" at bounding box center [362, 99] width 169 height 7
click at [281, 97] on input "Summary of Your Assets and Liabilities and Certain Statistical Information" at bounding box center [283, 98] width 5 height 5
checkbox input "false"
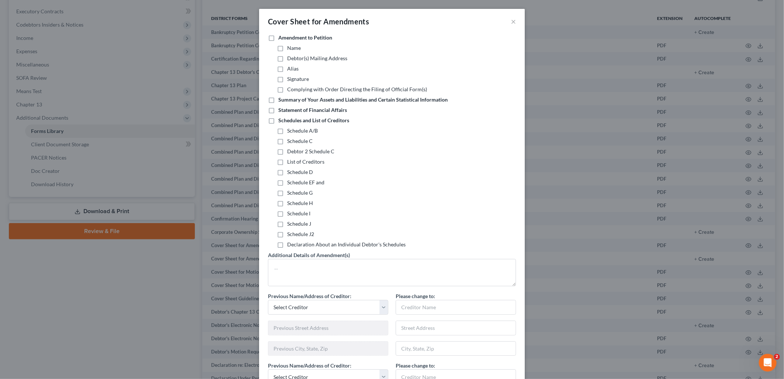
click at [278, 120] on label "Schedules and List of Creditors" at bounding box center [313, 120] width 71 height 7
click at [281, 120] on input "Schedules and List of Creditors" at bounding box center [283, 119] width 5 height 5
checkbox input "true"
click at [287, 131] on label "Schedule A/B" at bounding box center [302, 130] width 31 height 7
click at [290, 131] on input "Schedule A/B" at bounding box center [292, 129] width 5 height 5
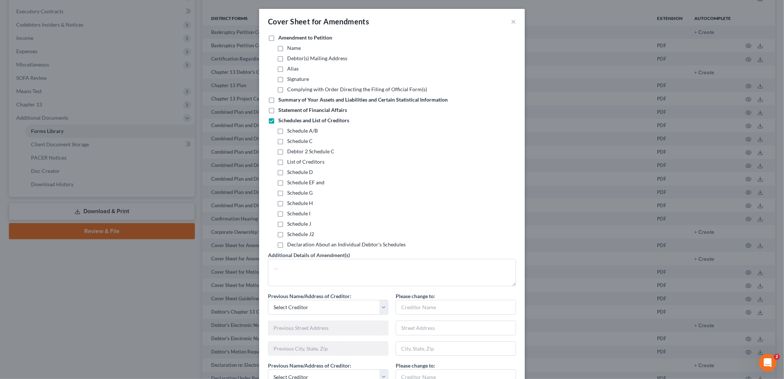
checkbox input "true"
click at [287, 172] on label "Schedule D" at bounding box center [300, 171] width 26 height 7
click at [290, 172] on input "Schedule D" at bounding box center [292, 170] width 5 height 5
checkbox input "true"
click at [287, 192] on label "Schedule G" at bounding box center [299, 192] width 25 height 7
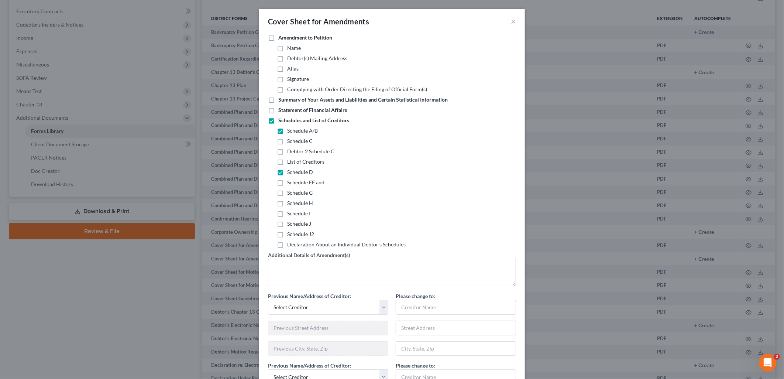
click at [290, 192] on input "Schedule G" at bounding box center [292, 191] width 5 height 5
checkbox input "true"
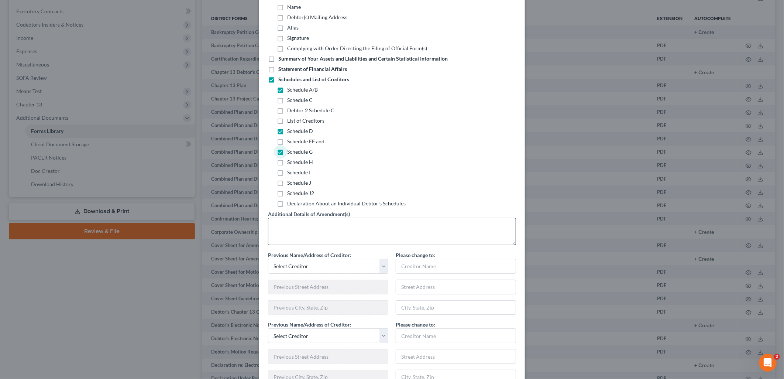
scroll to position [82, 0]
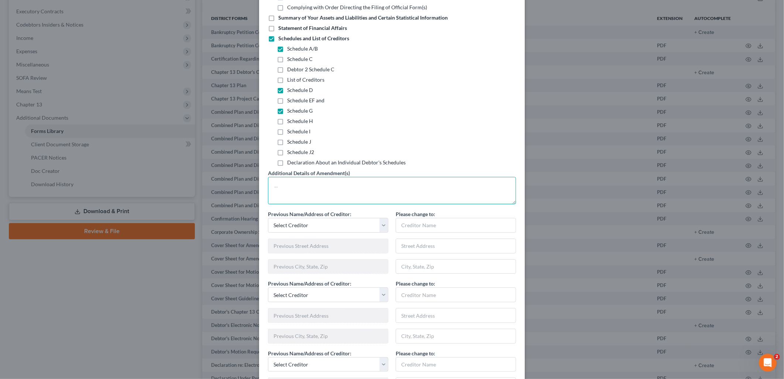
click at [304, 183] on textarea at bounding box center [392, 190] width 248 height 27
drag, startPoint x: 275, startPoint y: 187, endPoint x: 264, endPoint y: 186, distance: 11.1
click at [264, 186] on div "Amendment to Petition Name Debtor(s) Mailing Address Alias Signature Complying …" at bounding box center [392, 307] width 266 height 710
click at [367, 186] on textarea "moving creditors to schedule D" at bounding box center [392, 190] width 248 height 27
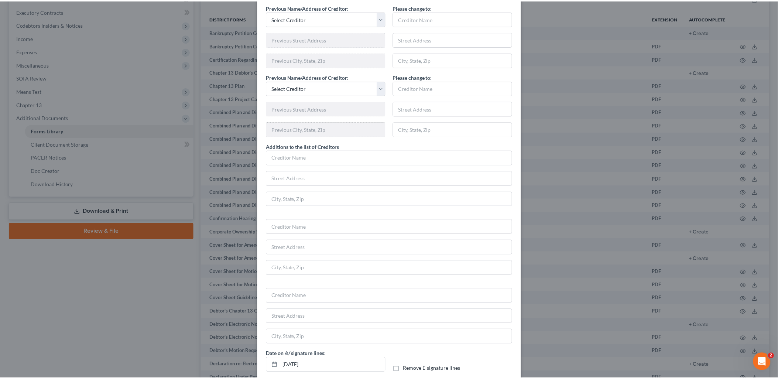
scroll to position [399, 0]
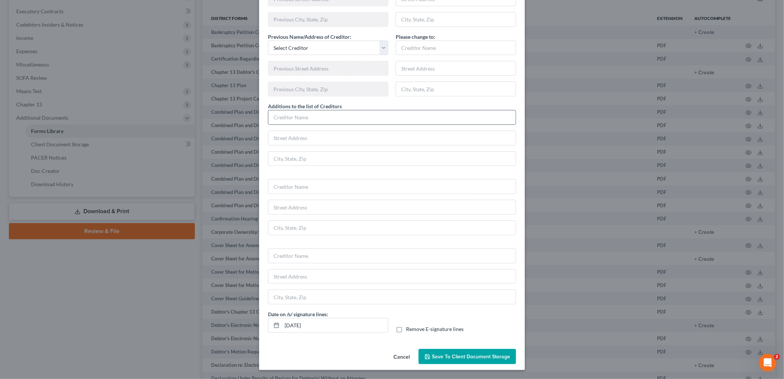
type textarea "moving creditors to schedule D"
click at [389, 116] on input "text" at bounding box center [391, 117] width 247 height 14
type input "One Main"
click at [450, 356] on span "Save to Client Document Storage" at bounding box center [471, 356] width 78 height 6
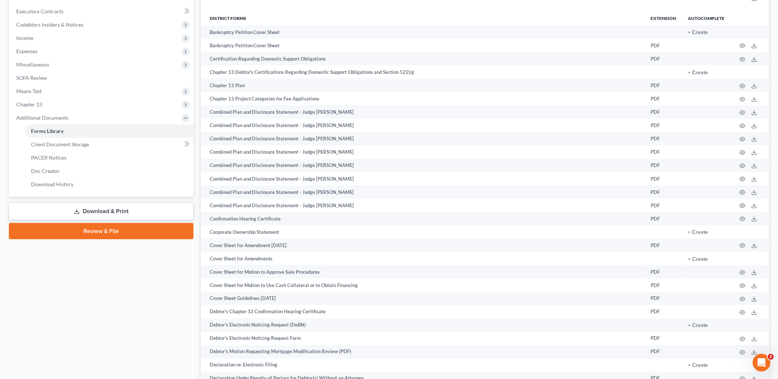
click at [107, 210] on link "Download & Print" at bounding box center [101, 211] width 185 height 17
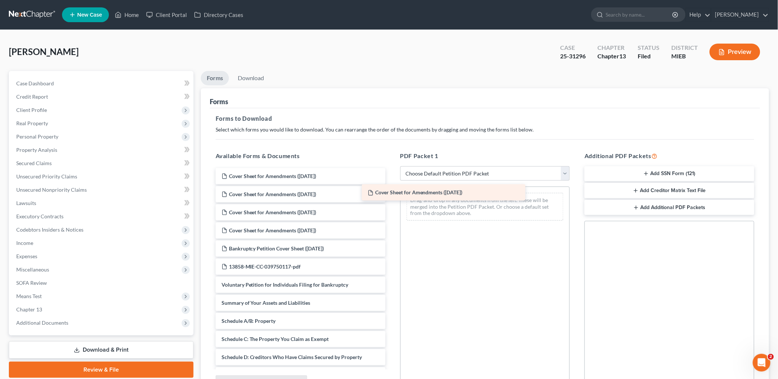
drag, startPoint x: 257, startPoint y: 174, endPoint x: 404, endPoint y: 191, distance: 147.9
click at [391, 191] on div "Cover Sheet for Amendments ([DATE]) Cover Sheet for Amendments ([DATE]) Cover S…" at bounding box center [301, 382] width 182 height 429
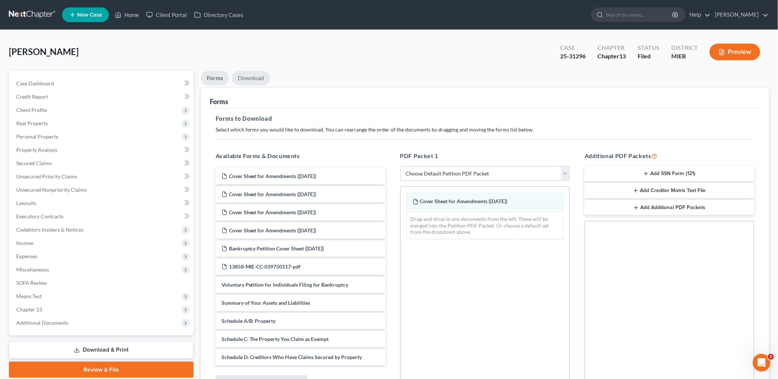
click at [246, 74] on link "Download" at bounding box center [251, 78] width 38 height 14
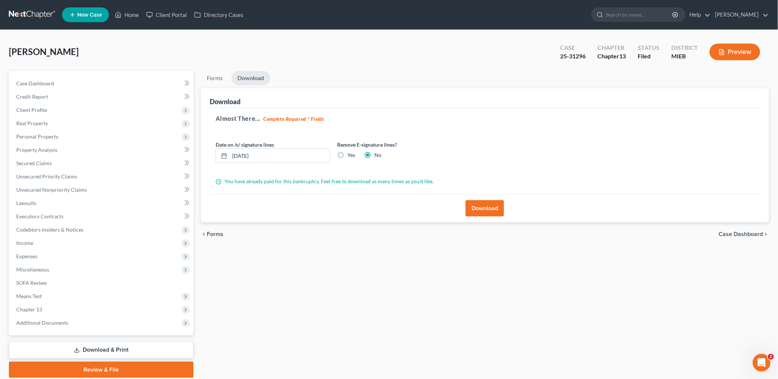
click at [486, 200] on button "Download" at bounding box center [485, 208] width 38 height 16
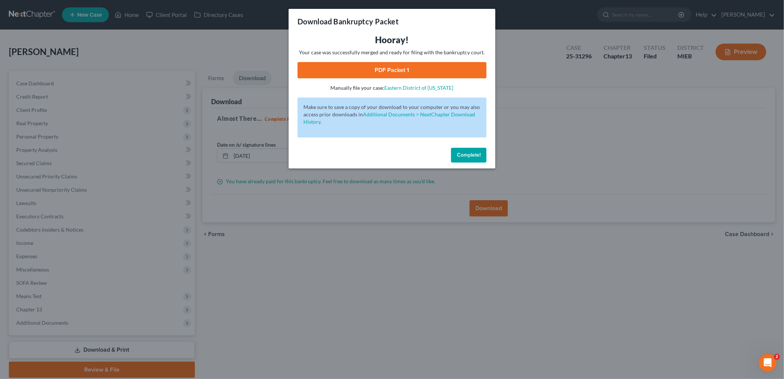
click at [419, 70] on link "PDF Packet 1" at bounding box center [392, 70] width 189 height 16
click at [475, 154] on span "Complete!" at bounding box center [469, 155] width 24 height 6
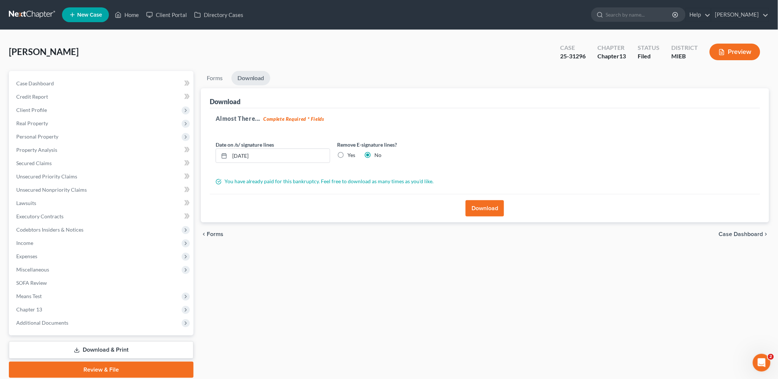
click at [729, 42] on div "Preview" at bounding box center [736, 53] width 65 height 22
click at [730, 49] on button "Preview" at bounding box center [735, 52] width 51 height 17
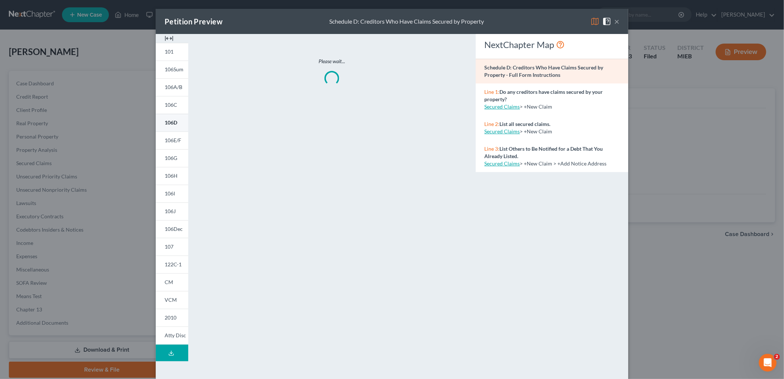
click at [170, 121] on span "106D" at bounding box center [171, 122] width 13 height 6
click at [721, 138] on div "Petition Preview Schedule D: Creditors Who Have Claims Secured by Property × 10…" at bounding box center [392, 189] width 784 height 379
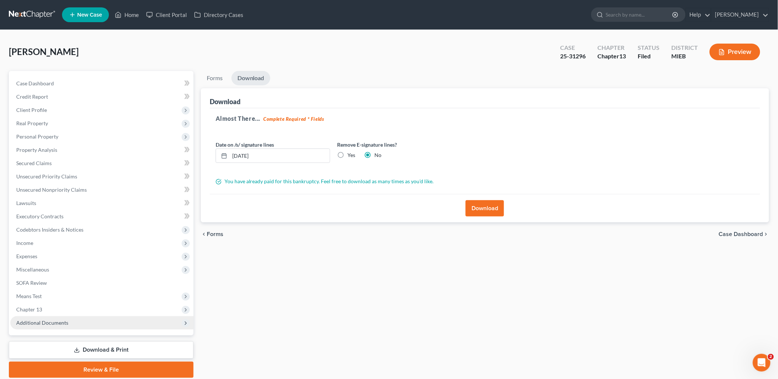
click at [31, 318] on span "Additional Documents" at bounding box center [101, 322] width 183 height 13
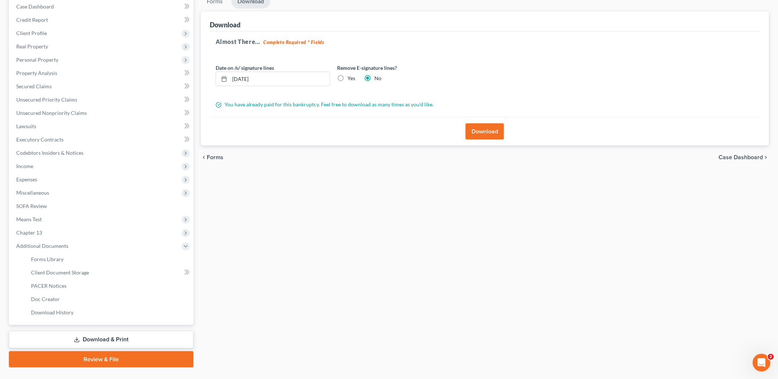
scroll to position [82, 0]
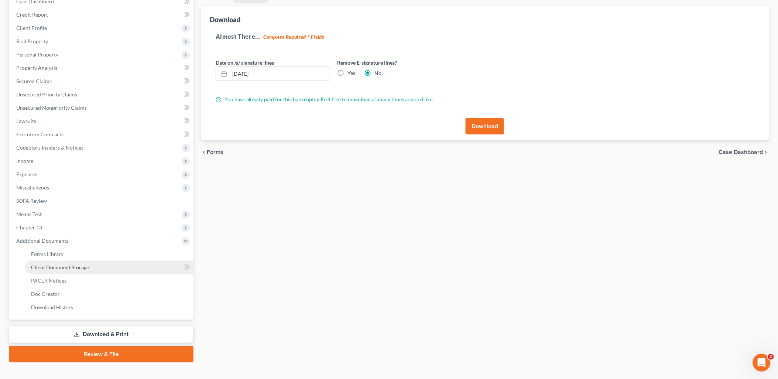
click at [65, 267] on span "Client Document Storage" at bounding box center [60, 267] width 58 height 6
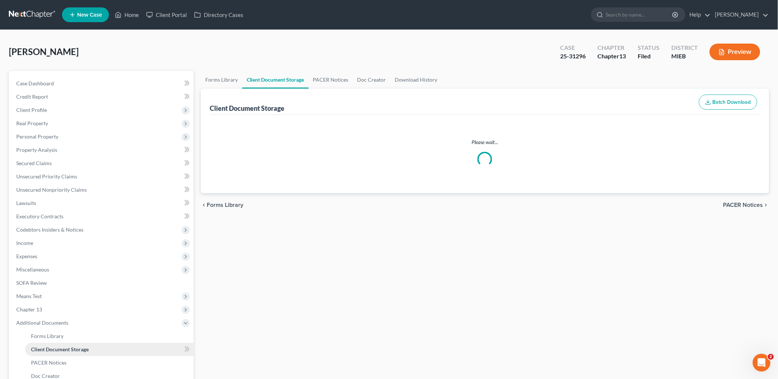
select select "7"
select select "24"
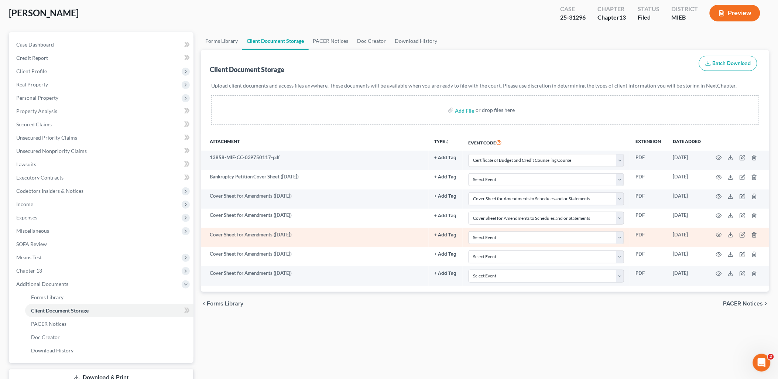
scroll to position [41, 0]
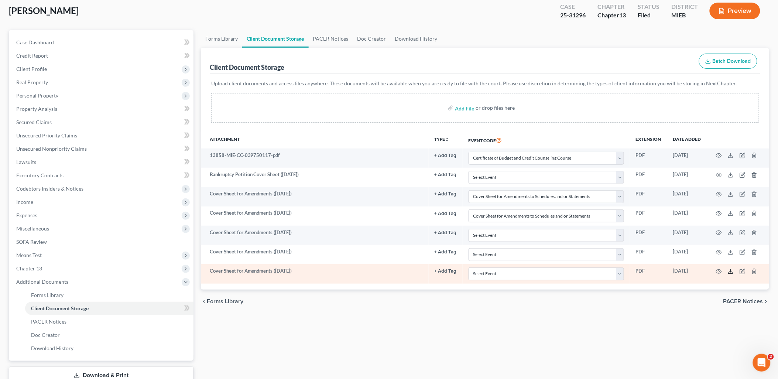
click at [732, 274] on icon at bounding box center [731, 271] width 6 height 6
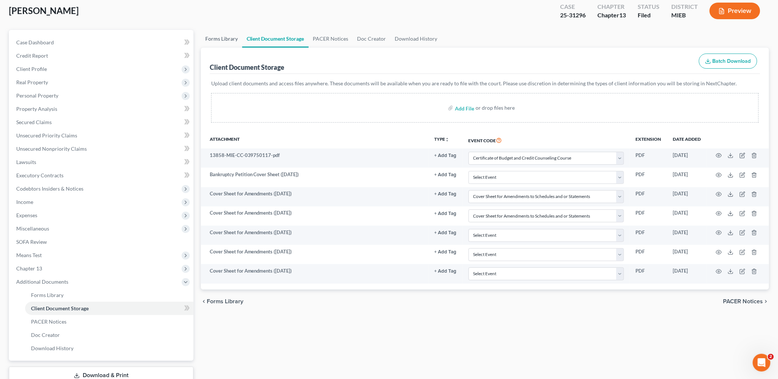
click at [224, 40] on link "Forms Library" at bounding box center [221, 39] width 41 height 18
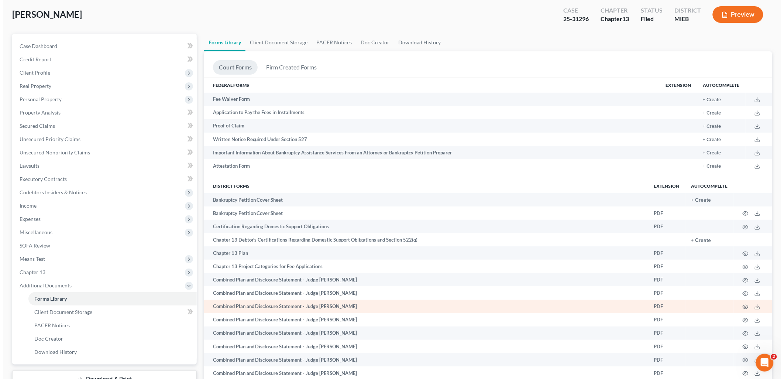
scroll to position [164, 0]
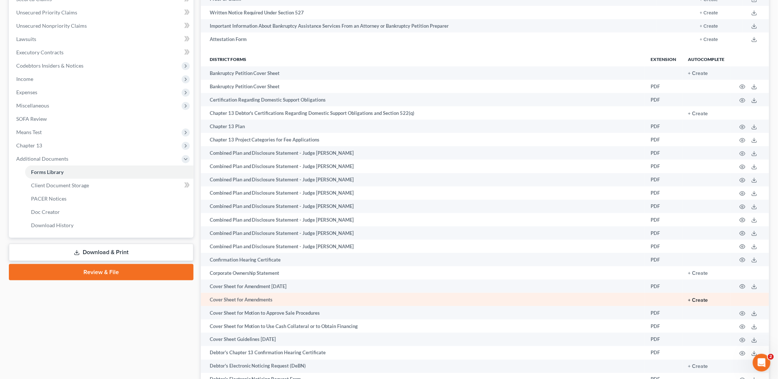
click at [697, 302] on button "+ Create" at bounding box center [698, 300] width 20 height 5
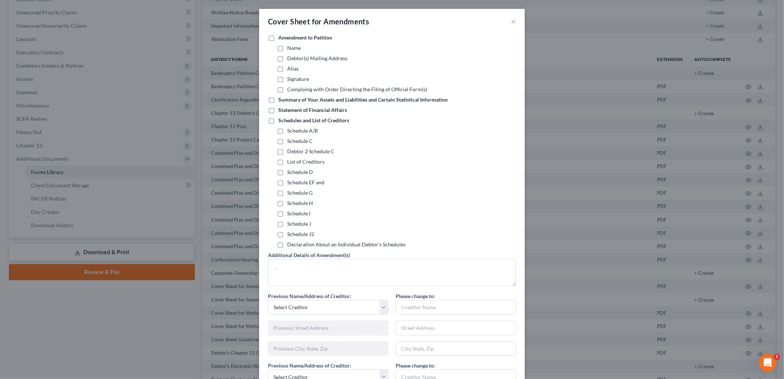
click at [278, 120] on label "Schedules and List of Creditors" at bounding box center [313, 120] width 71 height 7
click at [281, 120] on input "Schedules and List of Creditors" at bounding box center [283, 119] width 5 height 5
checkbox input "true"
click at [287, 128] on label "Schedule A/B" at bounding box center [302, 130] width 31 height 7
click at [290, 128] on input "Schedule A/B" at bounding box center [292, 129] width 5 height 5
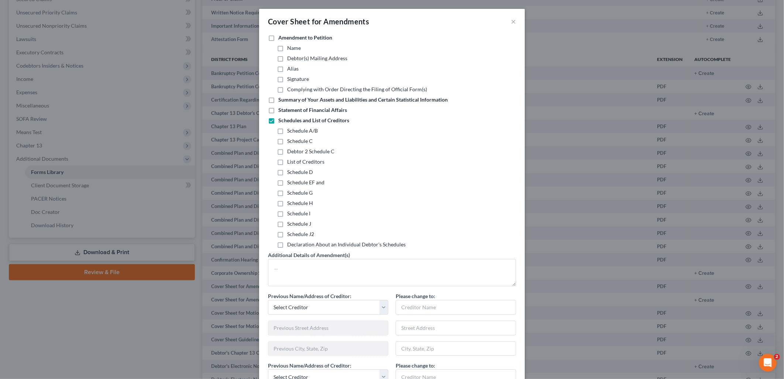
checkbox input "true"
click at [287, 171] on label "Schedule D" at bounding box center [300, 171] width 26 height 7
click at [290, 171] on input "Schedule D" at bounding box center [292, 170] width 5 height 5
checkbox input "true"
click at [287, 191] on label "Schedule G" at bounding box center [299, 192] width 25 height 7
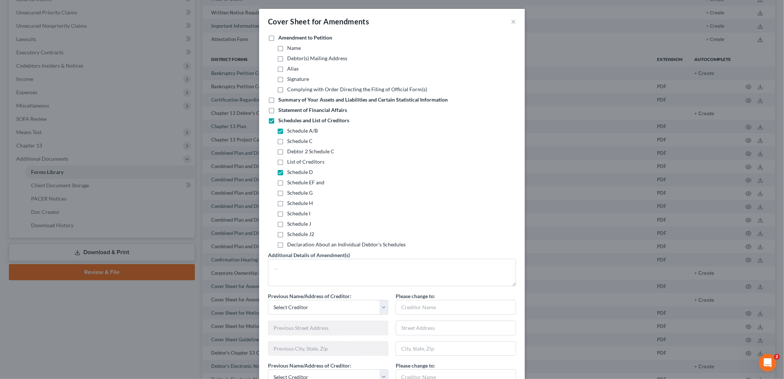
click at [290, 191] on input "Schedule G" at bounding box center [292, 191] width 5 height 5
checkbox input "true"
click at [292, 267] on textarea at bounding box center [392, 272] width 248 height 27
click at [312, 304] on select "Select Creditor LVNV Funding LLC Midland Credit Management First Premier Bank O…" at bounding box center [328, 307] width 120 height 15
click at [446, 279] on textarea at bounding box center [392, 272] width 248 height 27
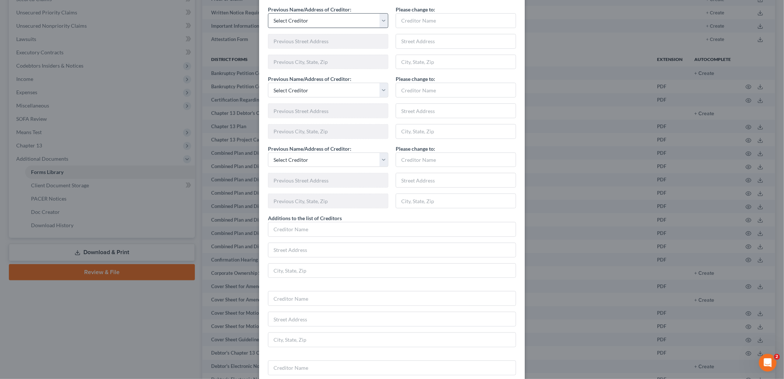
scroll to position [287, 0]
click at [346, 222] on input "text" at bounding box center [391, 229] width 247 height 14
type input "ONEMAIN"
type input "O"
type input "PO 3251"
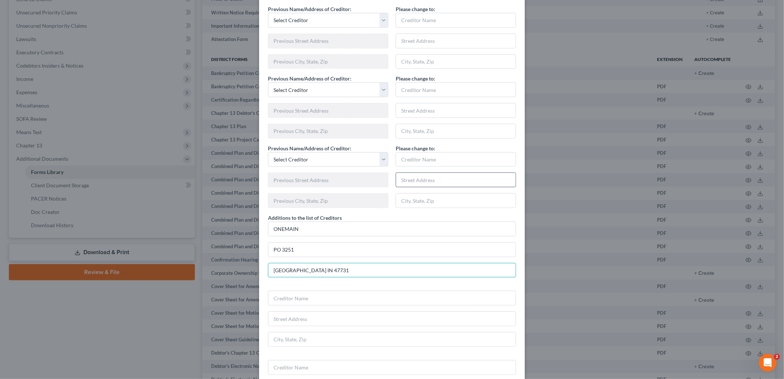
type input "[GEOGRAPHIC_DATA] IN 47731"
type input "Regional Accepatance Corporation"
type input "PO 47"
type input "Wilson NC 27894"
drag, startPoint x: 279, startPoint y: 248, endPoint x: 297, endPoint y: 254, distance: 18.2
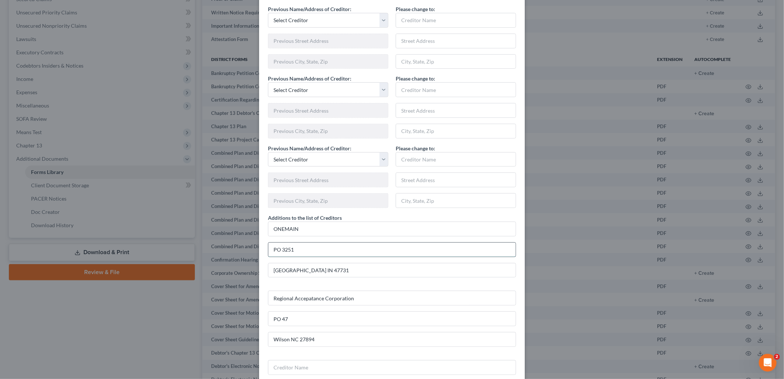
click at [280, 248] on input "PO 3251" at bounding box center [391, 250] width 247 height 14
type input "PO BOX 3251"
click at [278, 318] on input "PO 47" at bounding box center [391, 319] width 247 height 14
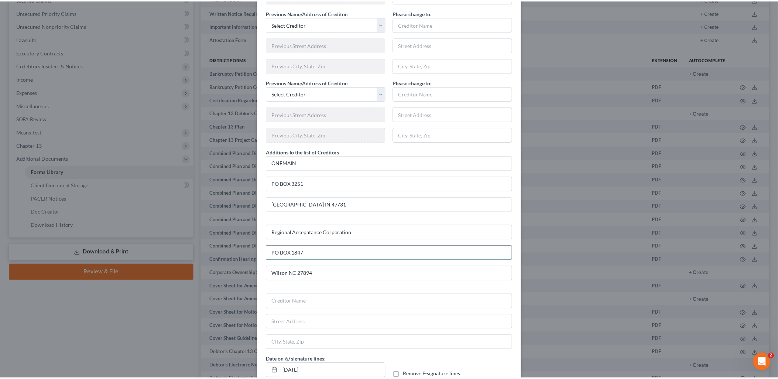
scroll to position [399, 0]
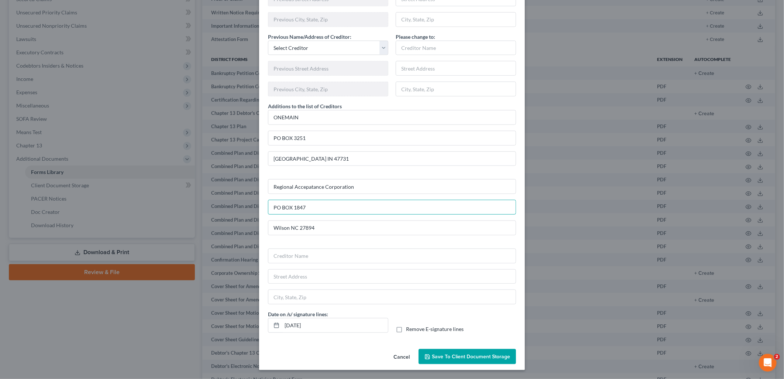
type input "PO BOX 1847"
click at [457, 354] on span "Save to Client Document Storage" at bounding box center [471, 356] width 78 height 6
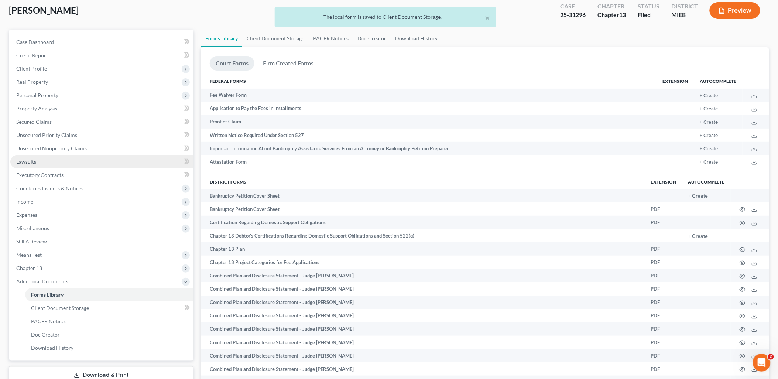
scroll to position [41, 0]
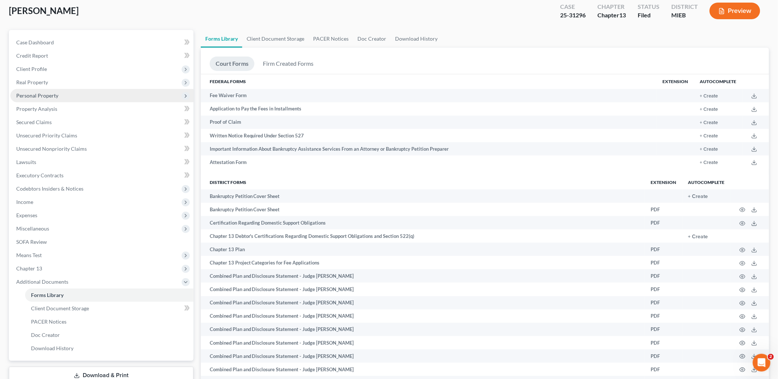
click at [37, 90] on span "Personal Property" at bounding box center [101, 95] width 183 height 13
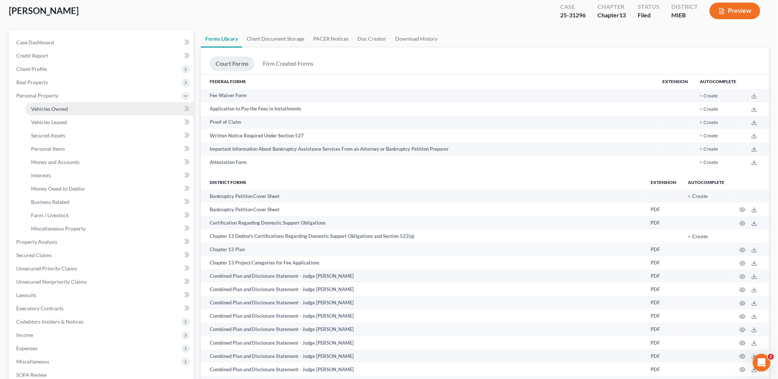
click at [39, 111] on link "Vehicles Owned" at bounding box center [109, 108] width 168 height 13
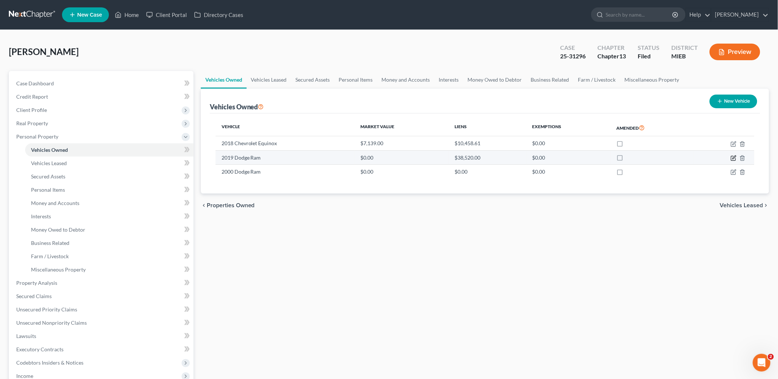
click at [735, 155] on icon "button" at bounding box center [733, 156] width 3 height 3
select select "1"
select select "7"
select select "3"
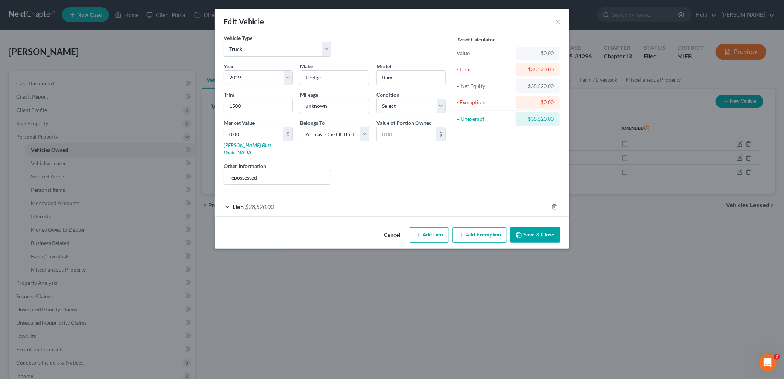
click at [286, 197] on div "Lien $38,520.00" at bounding box center [382, 207] width 334 height 20
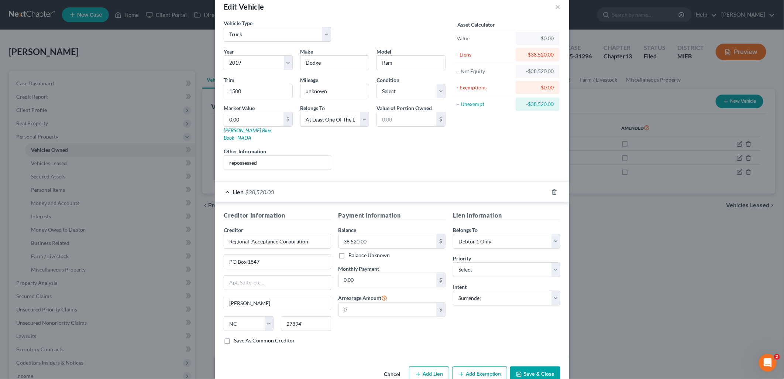
scroll to position [25, 0]
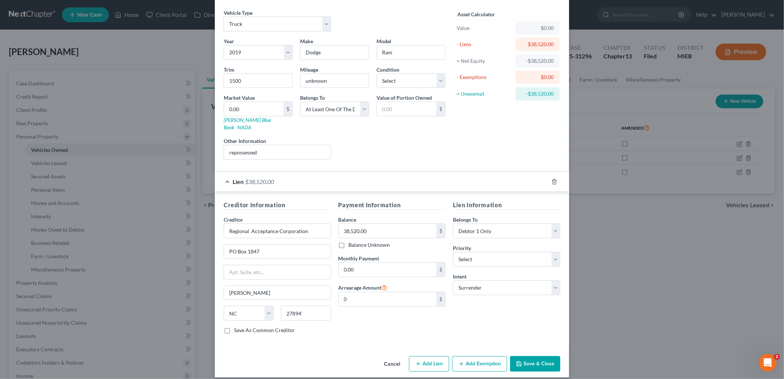
click at [543, 356] on button "Save & Close" at bounding box center [535, 364] width 50 height 16
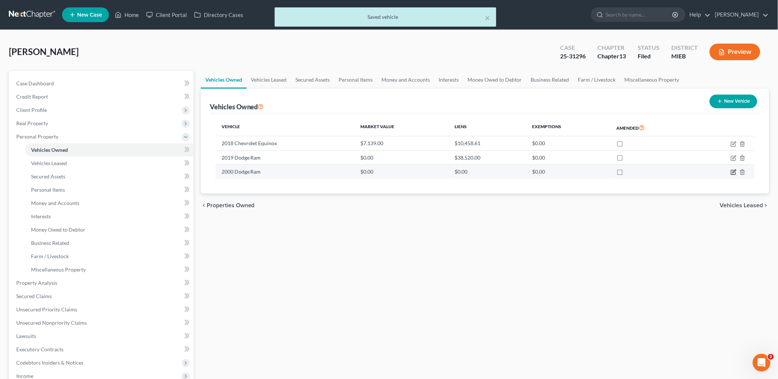
click at [732, 172] on icon "button" at bounding box center [734, 172] width 6 height 6
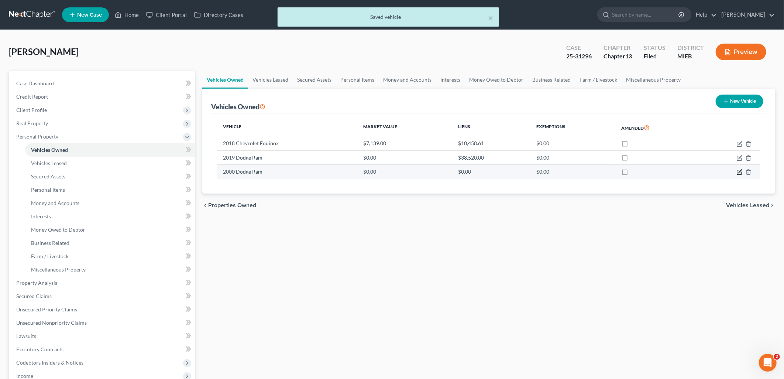
select select "1"
select select "26"
select select "4"
select select "3"
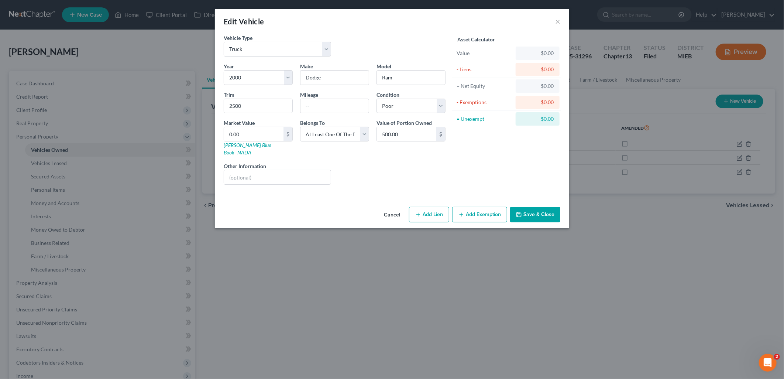
click at [442, 207] on button "Add Lien" at bounding box center [429, 215] width 40 height 16
select select "3"
select select "0"
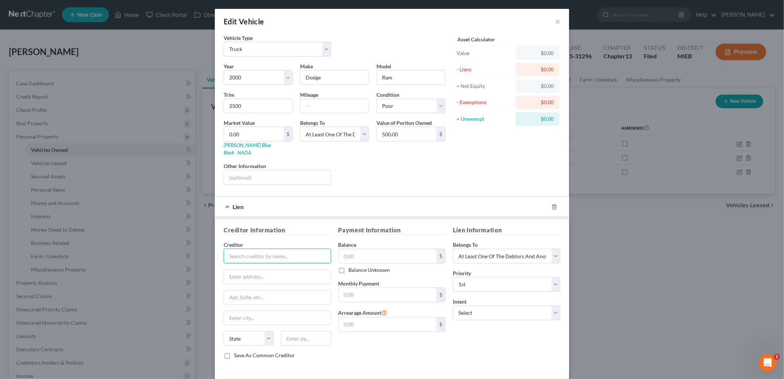
click at [307, 248] on input "text" at bounding box center [277, 255] width 107 height 15
click at [276, 250] on input "text" at bounding box center [277, 255] width 107 height 15
type input "ONEMAIN"
type input "PO Box 3251"
type input "[GEOGRAPHIC_DATA]"
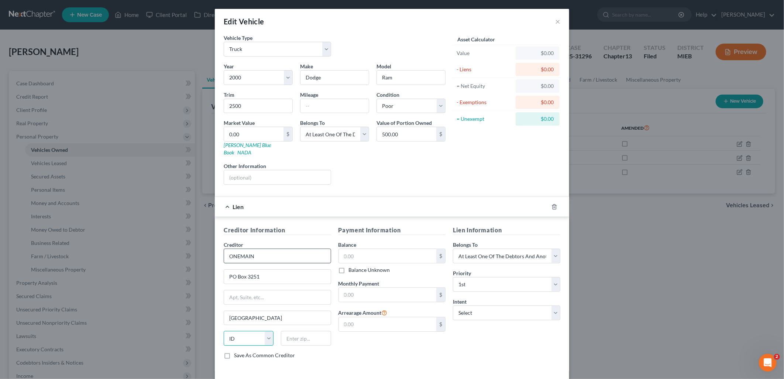
select select "15"
type input "47731-3251"
click at [438, 249] on div "$" at bounding box center [440, 256] width 9 height 14
drag, startPoint x: 385, startPoint y: 253, endPoint x: 333, endPoint y: 251, distance: 52.1
click at [335, 251] on div "Payment Information Balance $ Balance Unknown Balance Undetermined $ Balance Un…" at bounding box center [392, 295] width 115 height 139
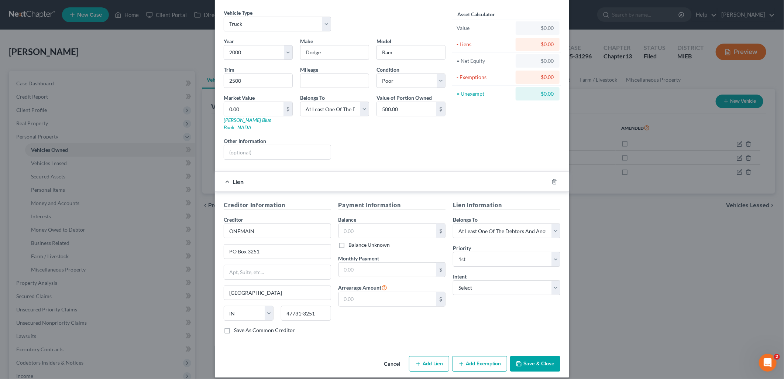
click at [542, 356] on button "Save & Close" at bounding box center [535, 364] width 50 height 16
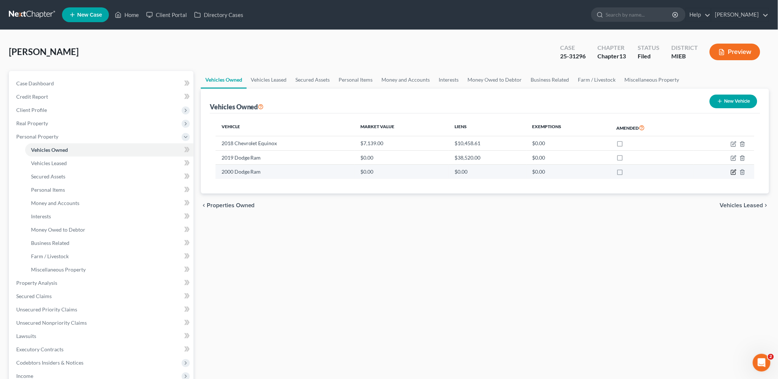
click at [737, 171] on icon "button" at bounding box center [734, 172] width 6 height 6
select select "1"
select select "26"
select select "4"
select select "3"
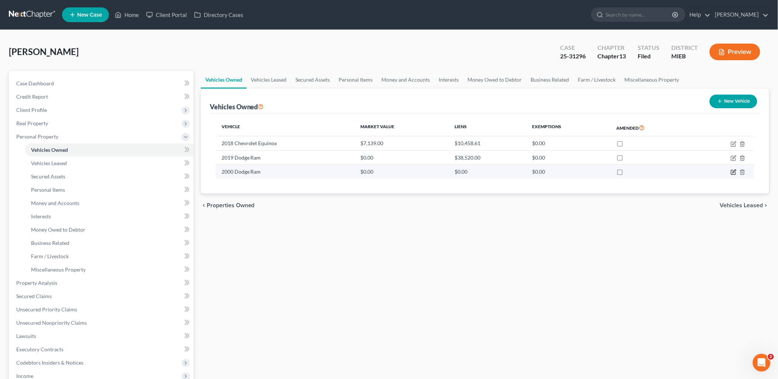
select select "15"
select select "3"
select select "0"
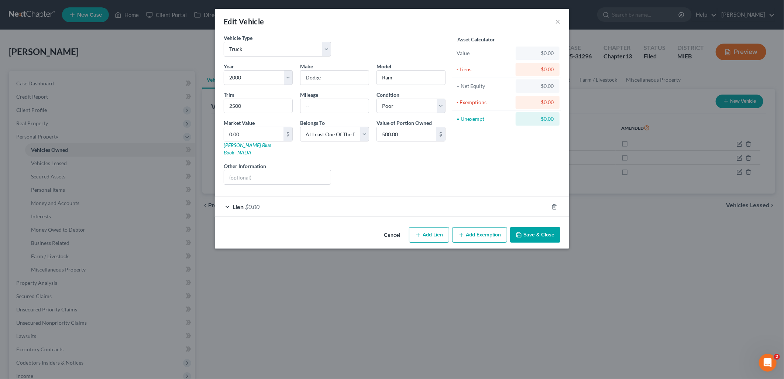
click at [305, 198] on div "Lien $0.00" at bounding box center [382, 207] width 334 height 20
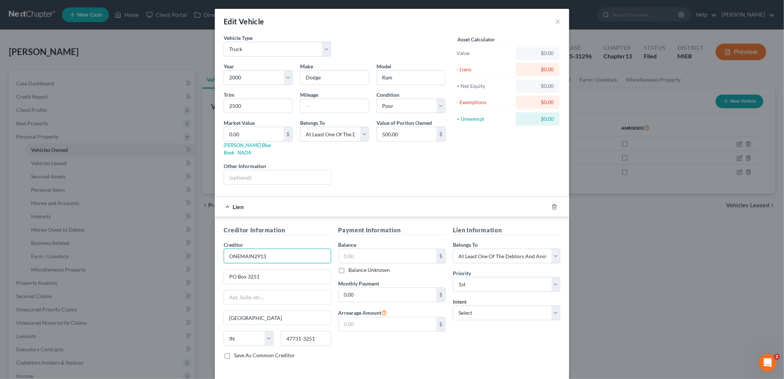
click at [293, 248] on input "ONEMAIN2913" at bounding box center [277, 255] width 107 height 15
type input "ONEMAIN"
click at [366, 251] on input "text" at bounding box center [388, 256] width 98 height 14
type input "2,913"
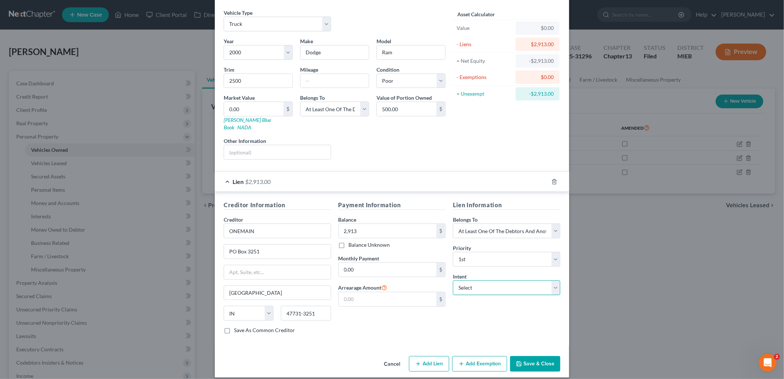
click at [479, 280] on select "Select Surrender Redeem Reaffirm Avoid Other" at bounding box center [506, 287] width 107 height 15
select select "0"
click at [453, 280] on select "Select Surrender Redeem Reaffirm Avoid Other" at bounding box center [506, 287] width 107 height 15
click at [541, 356] on button "Save & Close" at bounding box center [535, 364] width 50 height 16
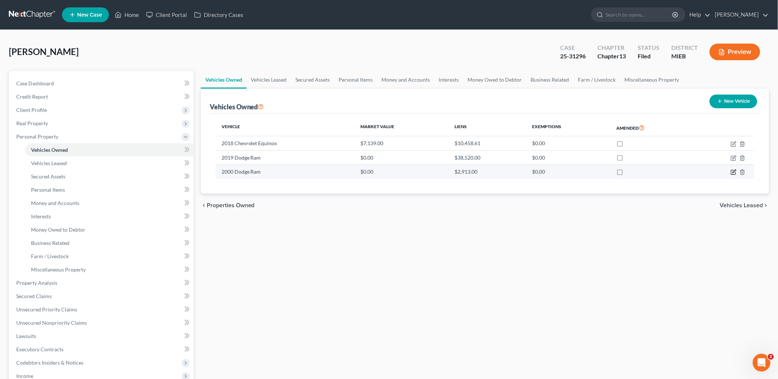
click at [733, 169] on icon "button" at bounding box center [734, 172] width 6 height 6
select select "1"
select select "26"
select select "4"
select select "3"
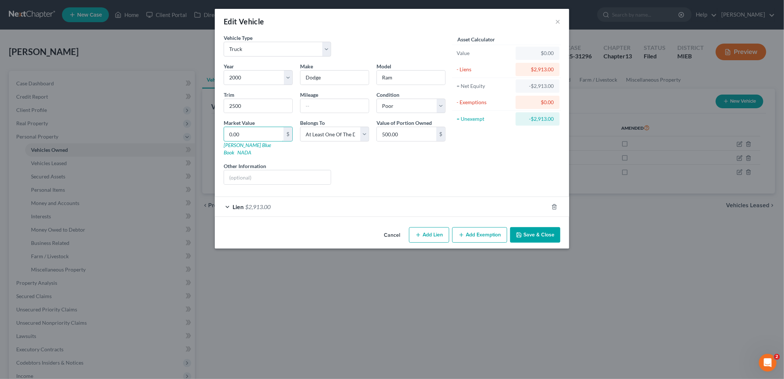
type input "5"
type input "5.00"
type input "50"
type input "50.00"
type input "500"
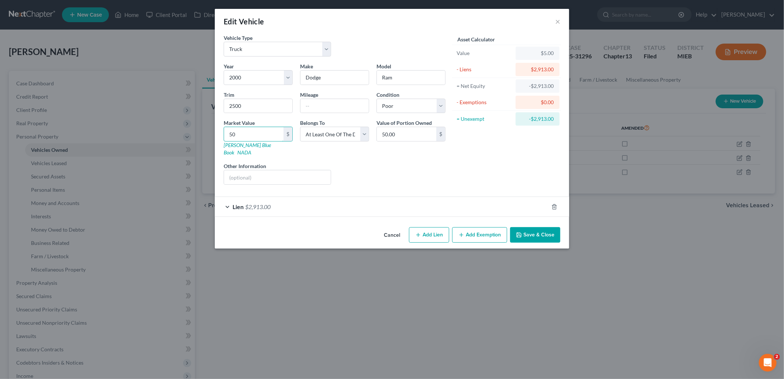
type input "500.00"
type input "500"
click at [264, 170] on input "text" at bounding box center [277, 177] width 107 height 14
type input "scrap in possession of creditor"
click at [534, 227] on button "Save & Close" at bounding box center [535, 235] width 50 height 16
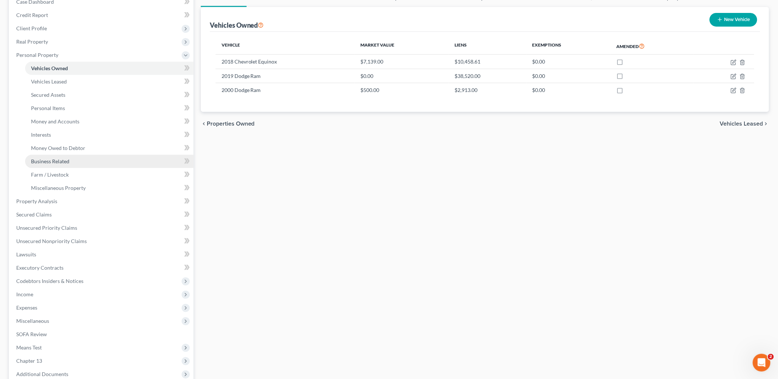
scroll to position [82, 0]
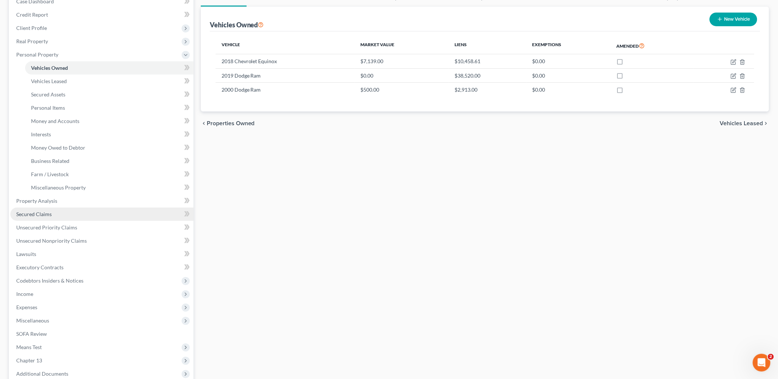
click at [31, 213] on span "Secured Claims" at bounding box center [33, 214] width 35 height 6
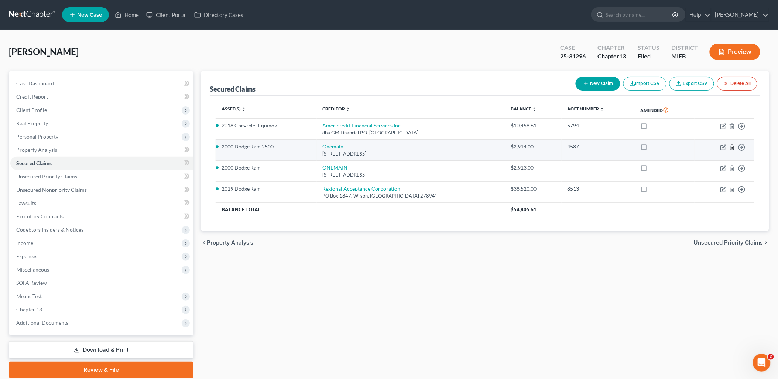
click at [733, 146] on icon "button" at bounding box center [732, 147] width 6 height 6
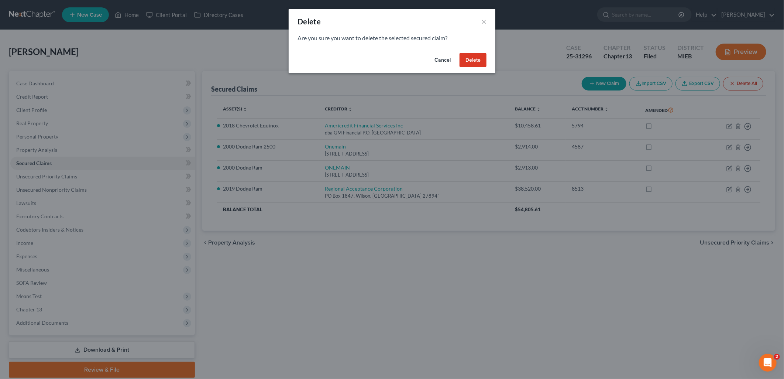
click at [479, 60] on button "Delete" at bounding box center [473, 60] width 27 height 15
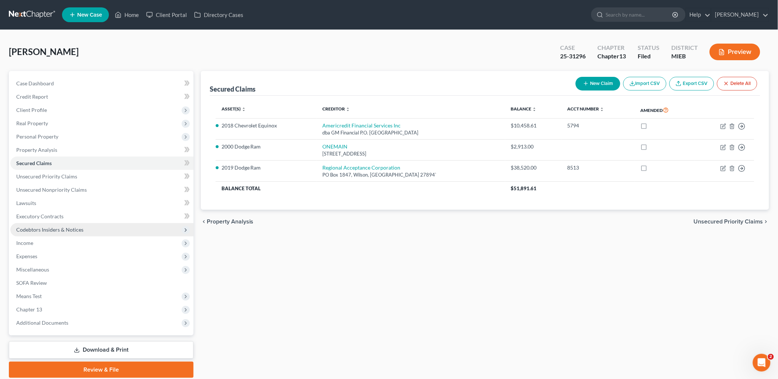
click at [65, 227] on span "Codebtors Insiders & Notices" at bounding box center [49, 229] width 67 height 6
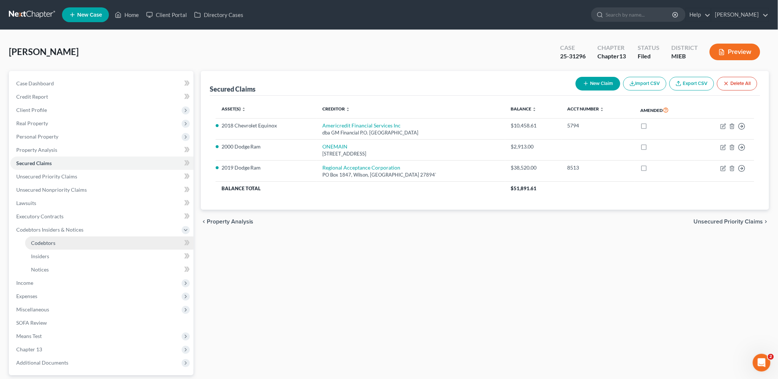
click at [48, 241] on span "Codebtors" at bounding box center [43, 243] width 24 height 6
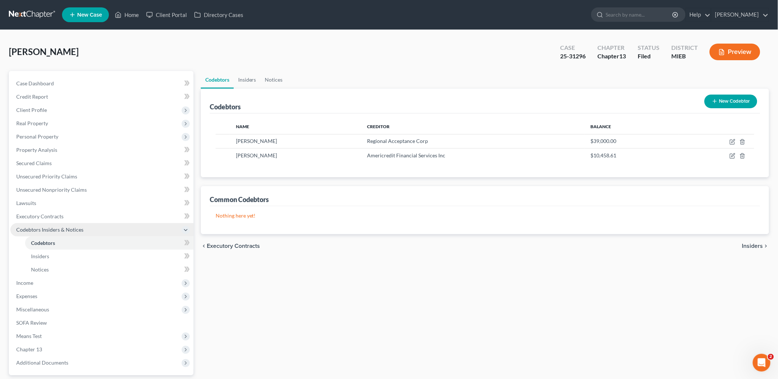
click at [38, 228] on span "Codebtors Insiders & Notices" at bounding box center [49, 229] width 67 height 6
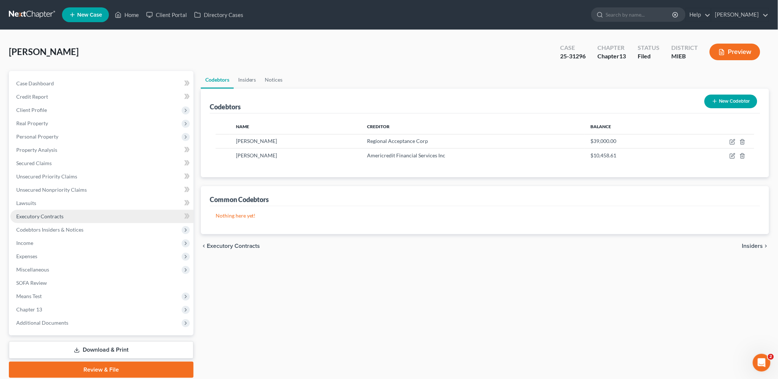
click at [44, 214] on span "Executory Contracts" at bounding box center [39, 216] width 47 height 6
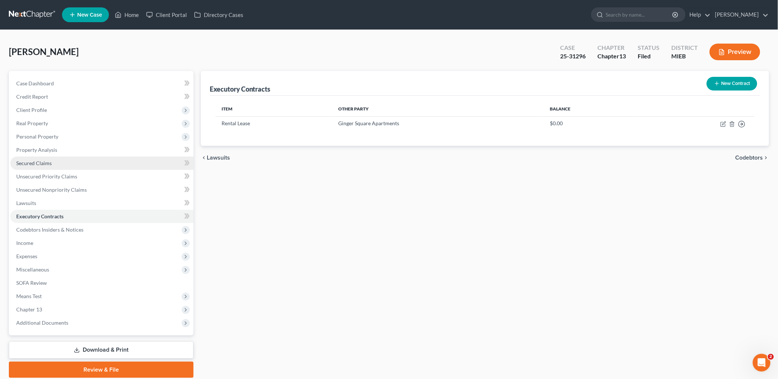
click at [46, 162] on span "Secured Claims" at bounding box center [33, 163] width 35 height 6
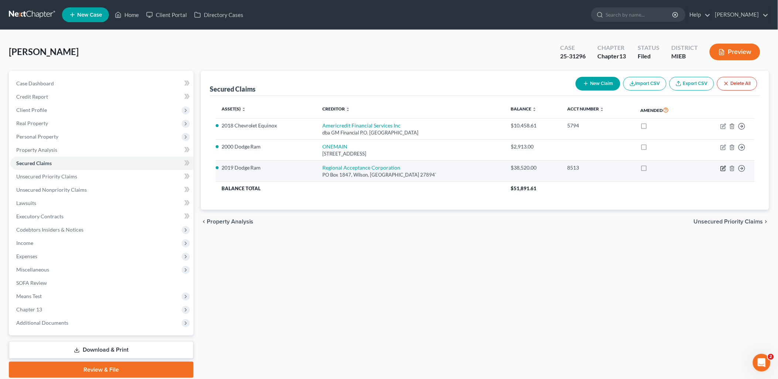
click at [724, 167] on icon "button" at bounding box center [723, 167] width 3 height 3
select select "28"
select select "0"
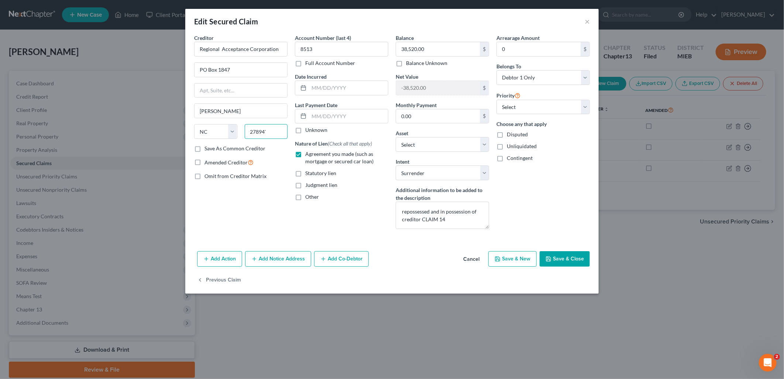
click at [276, 131] on input "27894`" at bounding box center [266, 131] width 43 height 15
type input "27894"
click at [355, 257] on button "Add Co-Debtor" at bounding box center [341, 259] width 55 height 16
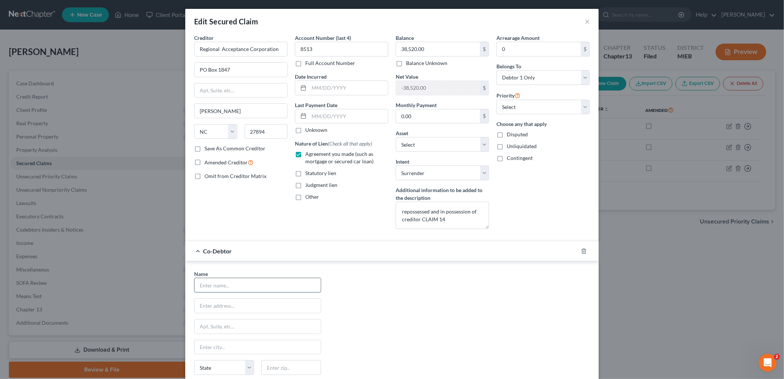
click at [206, 284] on input "text" at bounding box center [258, 285] width 126 height 14
type input "[PERSON_NAME]"
select select "23"
type input "48429"
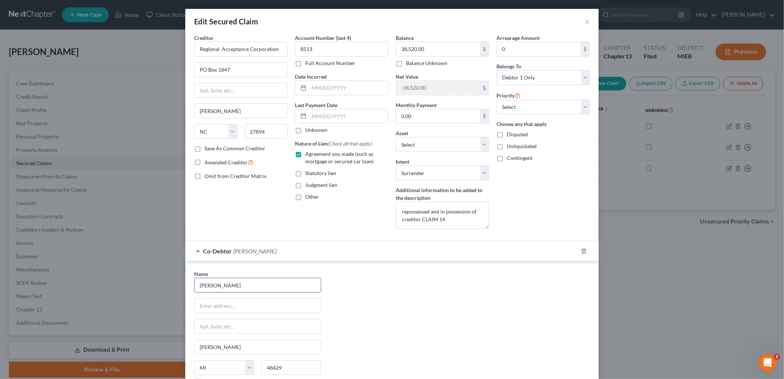
scroll to position [97, 0]
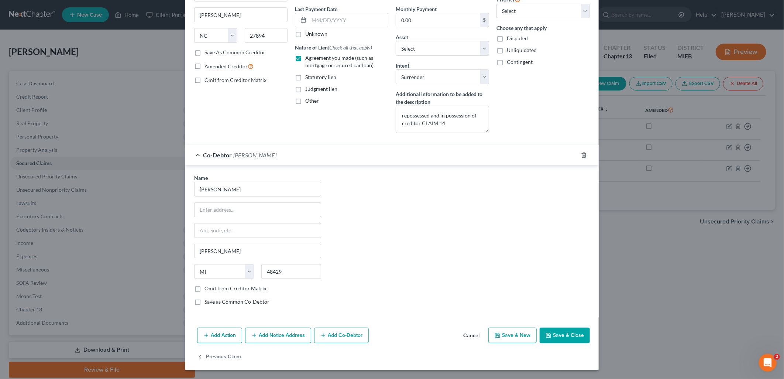
click at [562, 335] on button "Save & Close" at bounding box center [565, 335] width 50 height 16
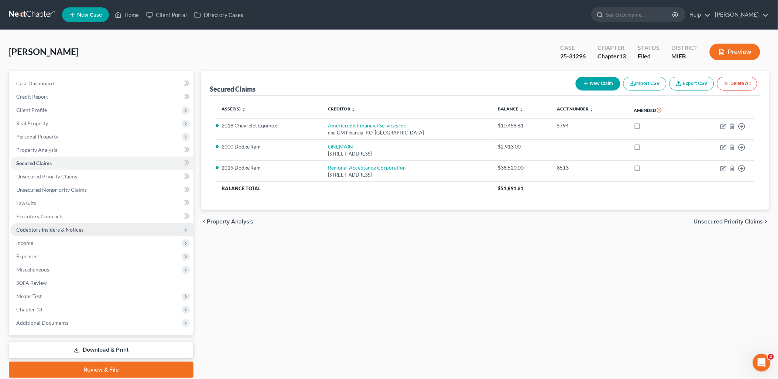
click at [34, 226] on span "Codebtors Insiders & Notices" at bounding box center [49, 229] width 67 height 6
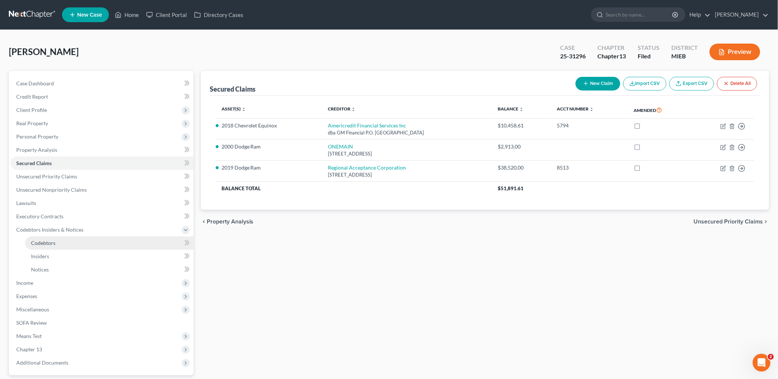
click at [37, 240] on span "Codebtors" at bounding box center [43, 243] width 24 height 6
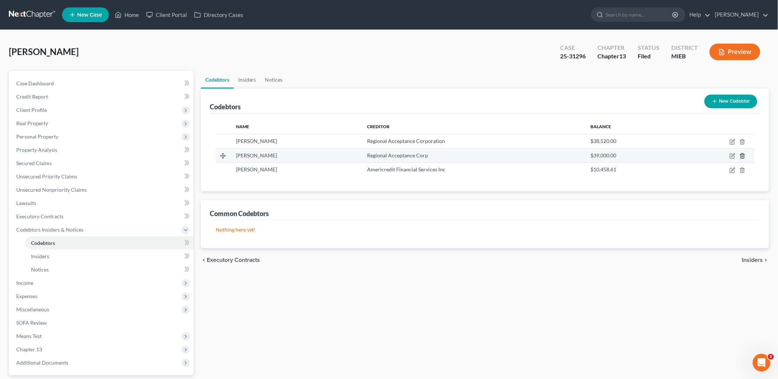
click at [744, 154] on icon "button" at bounding box center [742, 156] width 3 height 5
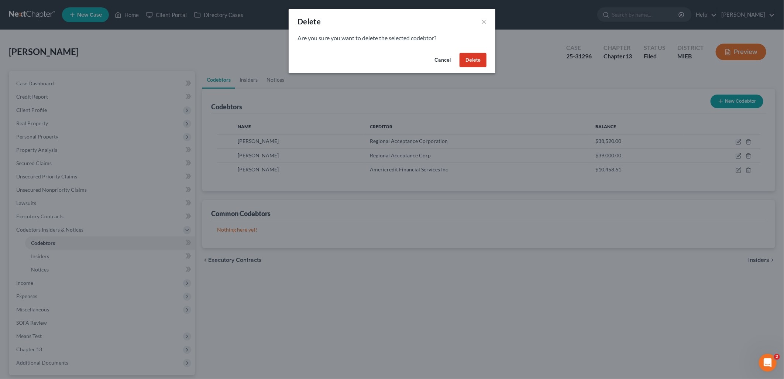
click at [467, 56] on button "Delete" at bounding box center [473, 60] width 27 height 15
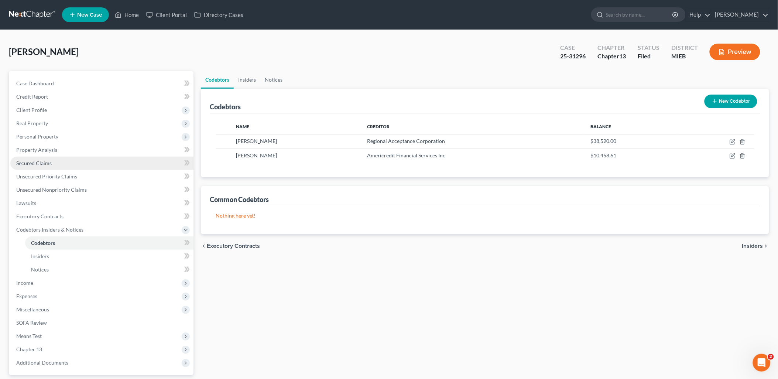
click at [42, 161] on span "Secured Claims" at bounding box center [33, 163] width 35 height 6
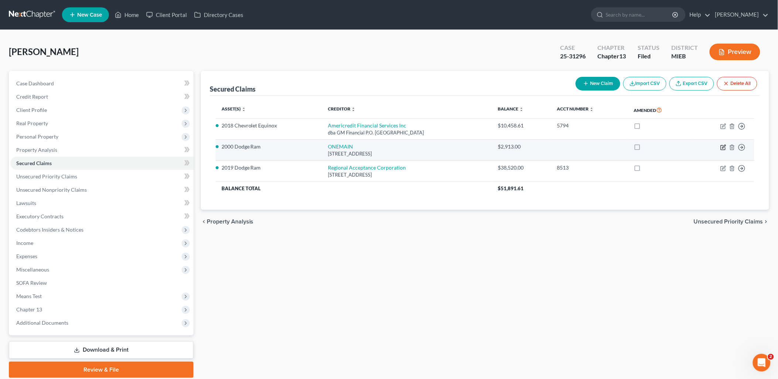
click at [723, 145] on icon "button" at bounding box center [723, 147] width 6 height 6
select select "15"
select select "0"
select select "3"
select select "0"
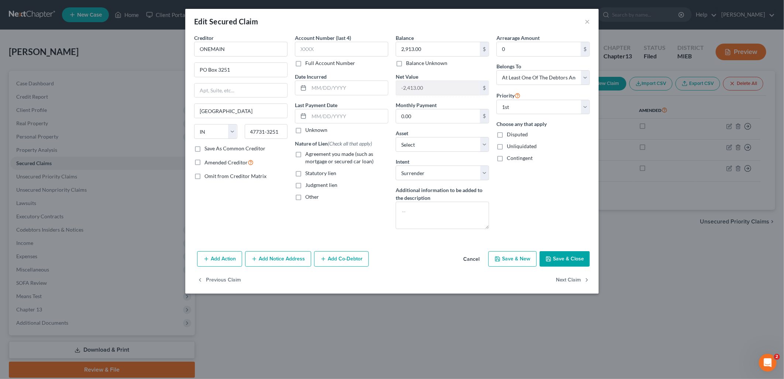
click at [351, 253] on button "Add Co-Debtor" at bounding box center [341, 259] width 55 height 16
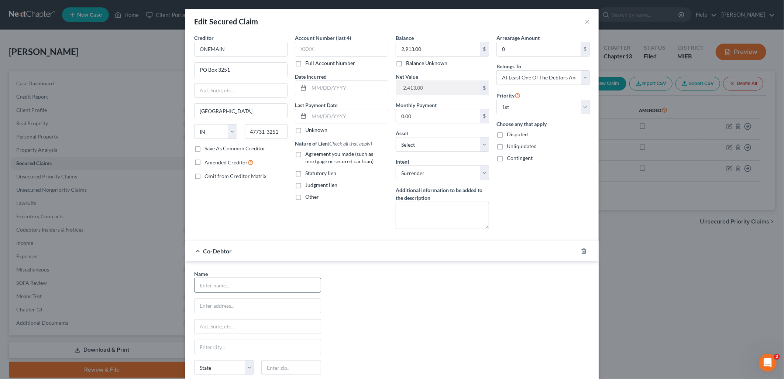
click at [209, 285] on input "text" at bounding box center [258, 285] width 126 height 14
type input "[PERSON_NAME]"
type input "Chesaning"
select select "23"
type input "48429"
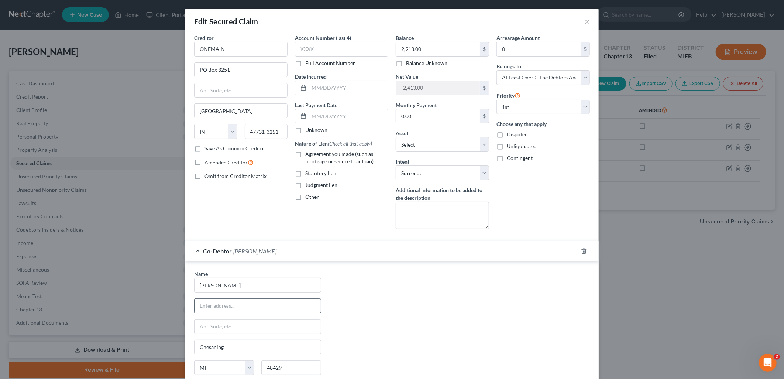
type input "[PERSON_NAME]"
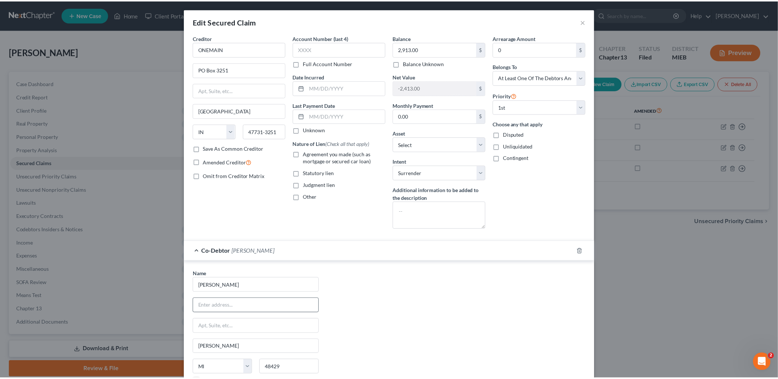
scroll to position [97, 0]
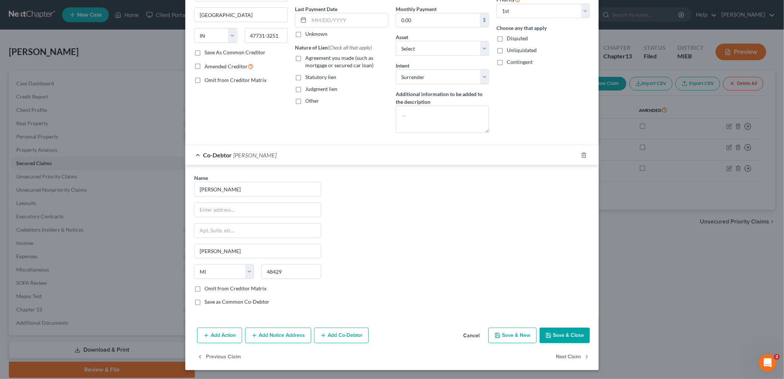
click at [558, 334] on button "Save & Close" at bounding box center [565, 335] width 50 height 16
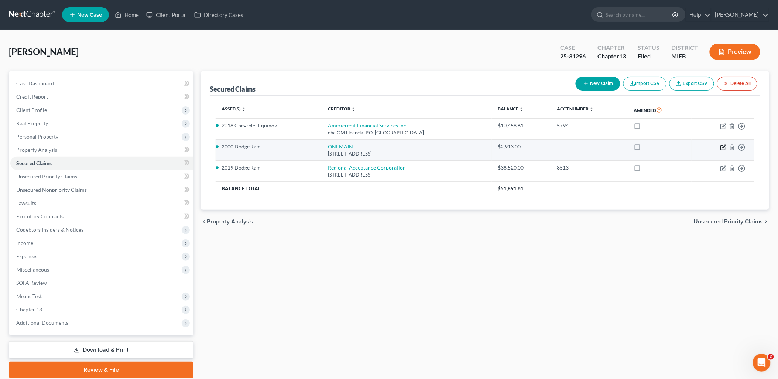
click at [726, 146] on icon "button" at bounding box center [723, 147] width 6 height 6
select select "15"
select select "0"
select select "3"
select select "0"
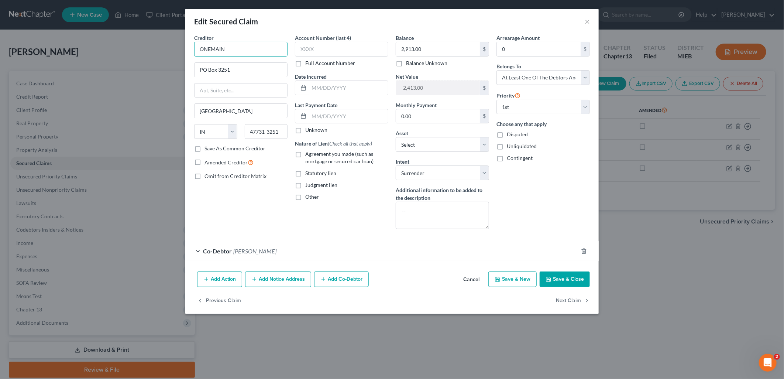
drag, startPoint x: 231, startPoint y: 45, endPoint x: 157, endPoint y: 40, distance: 74.0
click at [158, 42] on div "Edit Secured Claim × Creditor * ONEMAIN [GEOGRAPHIC_DATA] [US_STATE][GEOGRAPHIC…" at bounding box center [392, 189] width 784 height 379
paste input "FINANCIAL GROUP, LLC"
type input "ONEMAIN FINANCIAL GROUP, LLC"
click at [563, 280] on button "Save & Close" at bounding box center [565, 279] width 50 height 16
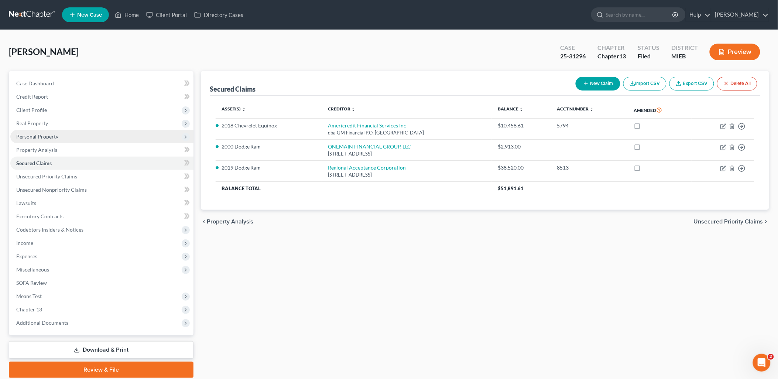
click at [35, 131] on span "Personal Property" at bounding box center [101, 136] width 183 height 13
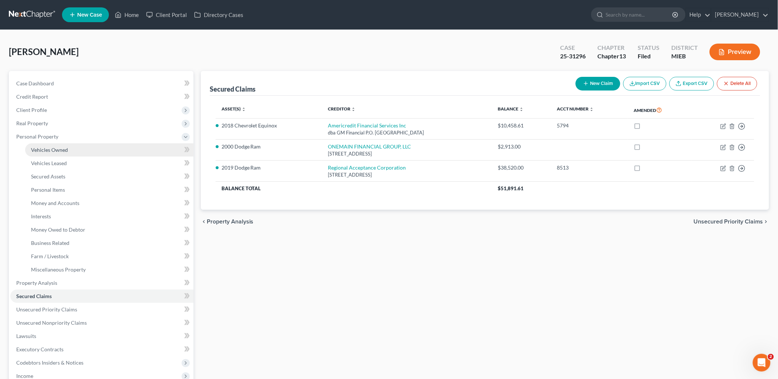
click at [45, 148] on span "Vehicles Owned" at bounding box center [49, 150] width 37 height 6
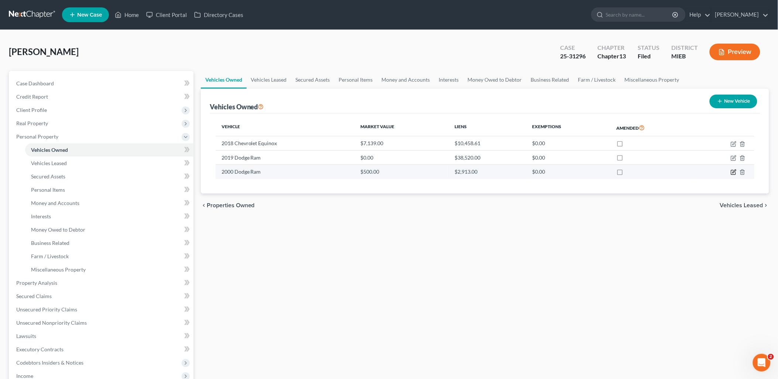
click at [734, 171] on icon "button" at bounding box center [733, 171] width 3 height 3
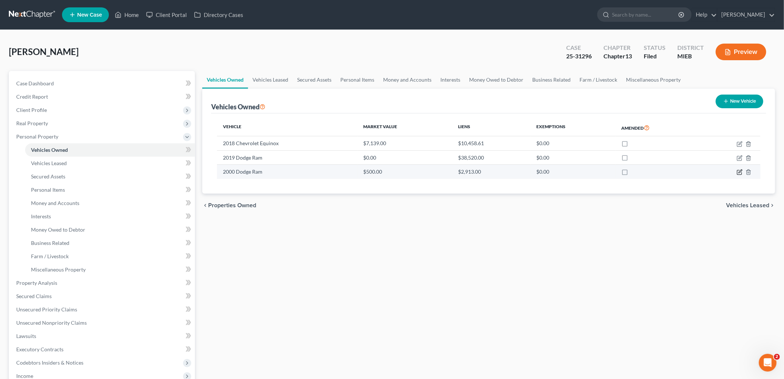
select select "1"
select select "26"
select select "4"
select select "3"
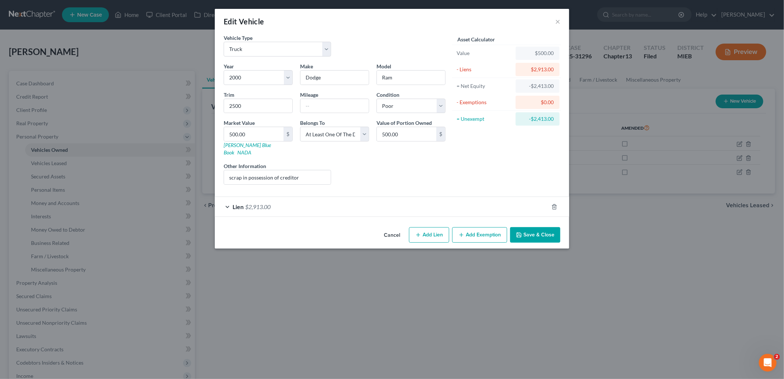
click at [540, 227] on button "Save & Close" at bounding box center [535, 235] width 50 height 16
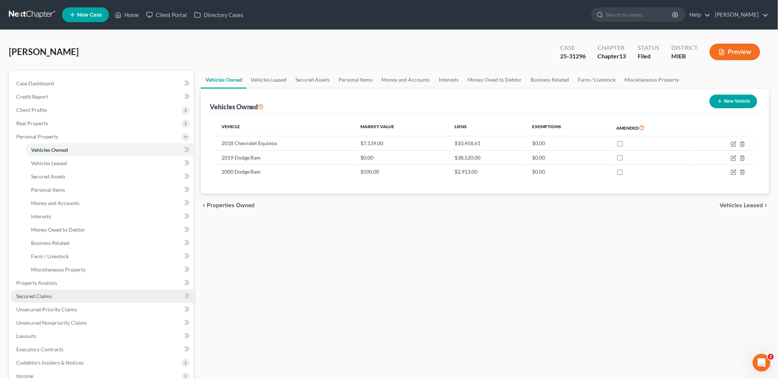
click at [44, 291] on link "Secured Claims" at bounding box center [101, 295] width 183 height 13
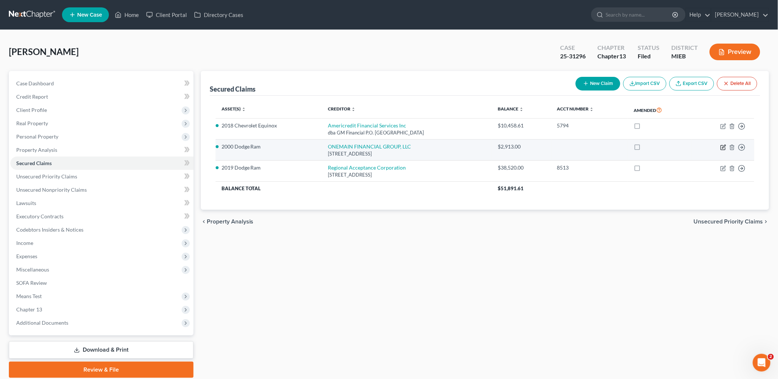
click at [725, 146] on icon "button" at bounding box center [723, 147] width 6 height 6
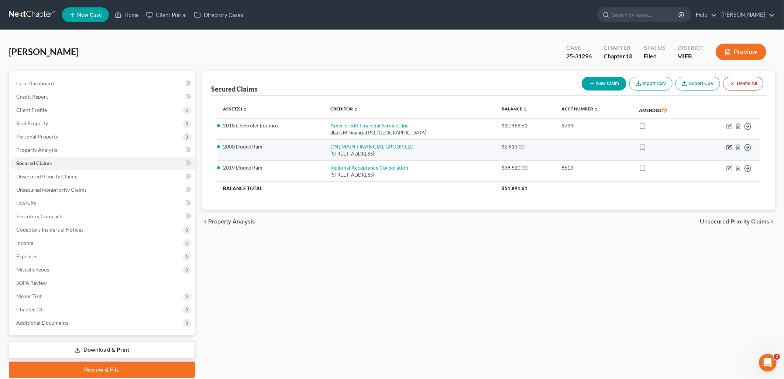
select select "15"
select select "0"
select select "3"
select select "0"
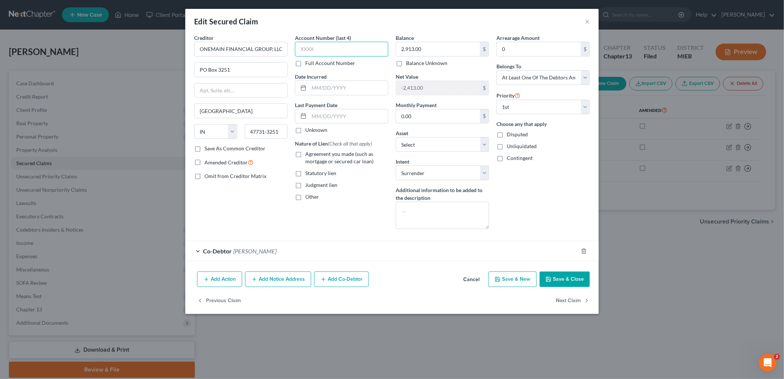
drag, startPoint x: 323, startPoint y: 46, endPoint x: 289, endPoint y: 50, distance: 34.3
click at [289, 50] on div "Creditor * ONEMAIN FINANCIAL GROUP, LLC [GEOGRAPHIC_DATA] [US_STATE][GEOGRAPHIC…" at bounding box center [392, 134] width 403 height 201
type input "4857"
click at [228, 49] on input "ONEMAIN FINANCIAL GROUP, LLC" at bounding box center [240, 49] width 93 height 15
type input "ONEMAIN Financial Group, LLC"
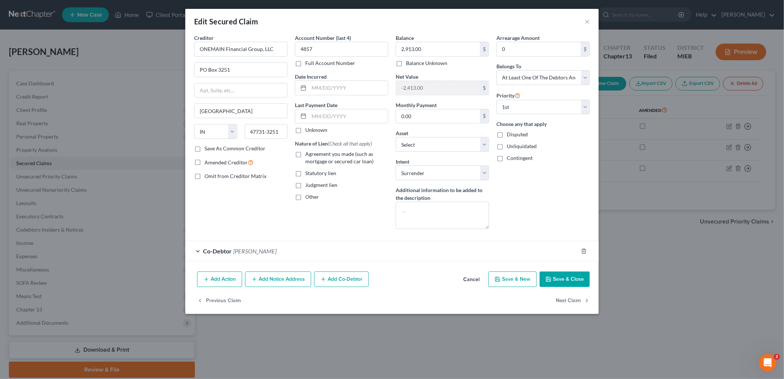
click at [570, 278] on button "Save & Close" at bounding box center [565, 279] width 50 height 16
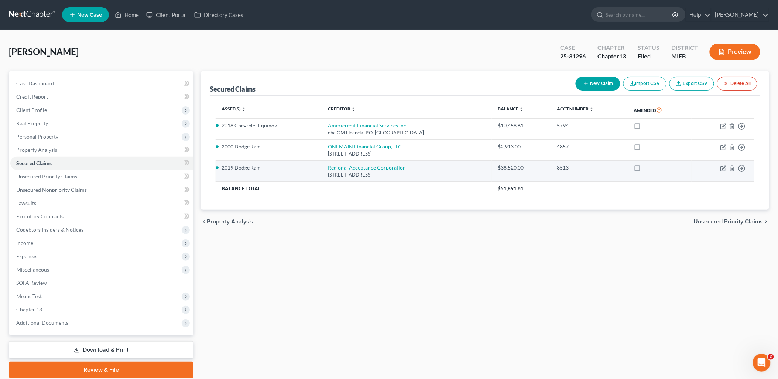
click at [351, 165] on link "Regional Acceptance Corporation" at bounding box center [367, 167] width 78 height 6
select select "28"
select select "0"
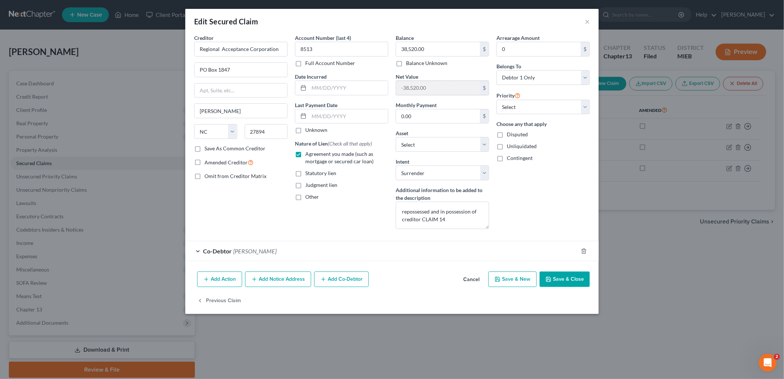
click at [432, 92] on input "-38,520.00" at bounding box center [438, 88] width 84 height 14
drag, startPoint x: 434, startPoint y: 88, endPoint x: 394, endPoint y: 88, distance: 40.2
click at [394, 88] on div "Balance 38,520.00 $ Balance Unknown Balance Undetermined 38,520.00 $ Balance Un…" at bounding box center [442, 134] width 101 height 201
drag, startPoint x: 393, startPoint y: 87, endPoint x: 441, endPoint y: 87, distance: 48.4
click at [441, 87] on input "-38,520.00" at bounding box center [438, 88] width 84 height 14
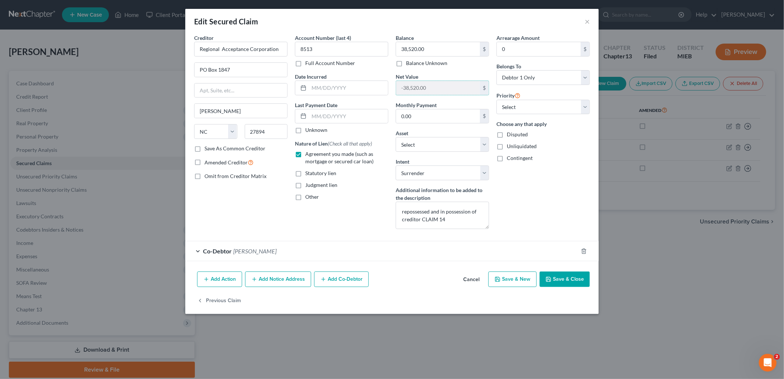
click at [507, 146] on label "Unliquidated" at bounding box center [522, 146] width 30 height 7
click at [510, 146] on input "Unliquidated" at bounding box center [512, 145] width 5 height 5
checkbox input "true"
click at [584, 76] on select "Select Debtor 1 Only Debtor 2 Only Debtor 1 And Debtor 2 Only At Least One Of T…" at bounding box center [543, 77] width 93 height 15
select select "3"
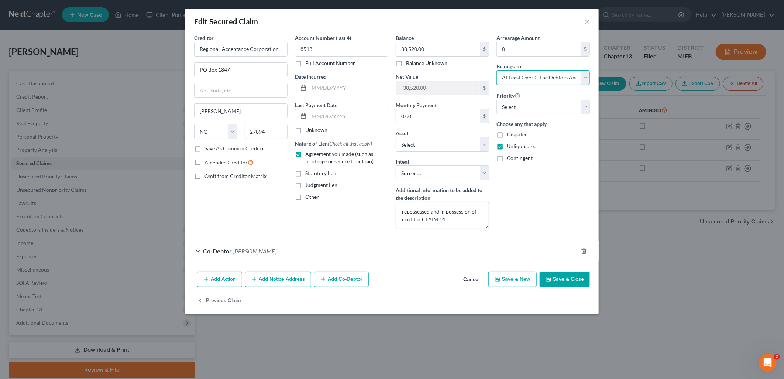
click at [497, 70] on select "Select Debtor 1 Only Debtor 2 Only Debtor 1 And Debtor 2 Only At Least One Of T…" at bounding box center [543, 77] width 93 height 15
click at [569, 278] on button "Save & Close" at bounding box center [565, 279] width 50 height 16
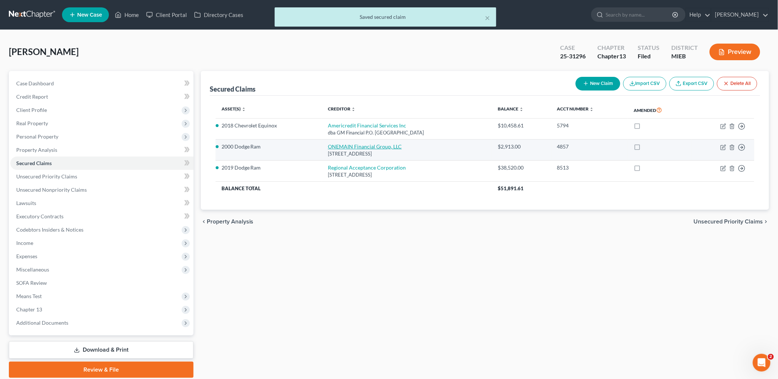
click at [344, 146] on link "ONEMAIN Financial Group, LLC" at bounding box center [365, 146] width 74 height 6
select select "15"
select select "0"
select select "3"
select select "0"
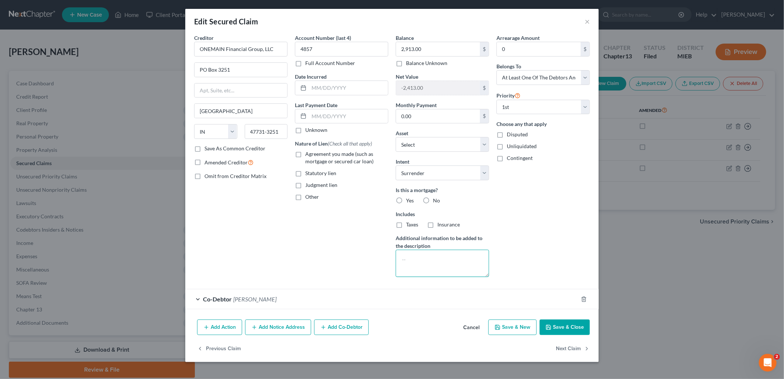
click at [432, 256] on textarea at bounding box center [442, 263] width 93 height 27
type textarea "scrap repossessed and CLAIM 8"
drag, startPoint x: 571, startPoint y: 323, endPoint x: 421, endPoint y: 207, distance: 189.9
click at [420, 224] on div "Edit Secured Claim × Creditor * ONEMAIN Financial Group, LLC [GEOGRAPHIC_DATA] …" at bounding box center [392, 185] width 414 height 353
click at [433, 200] on label "No" at bounding box center [436, 200] width 7 height 7
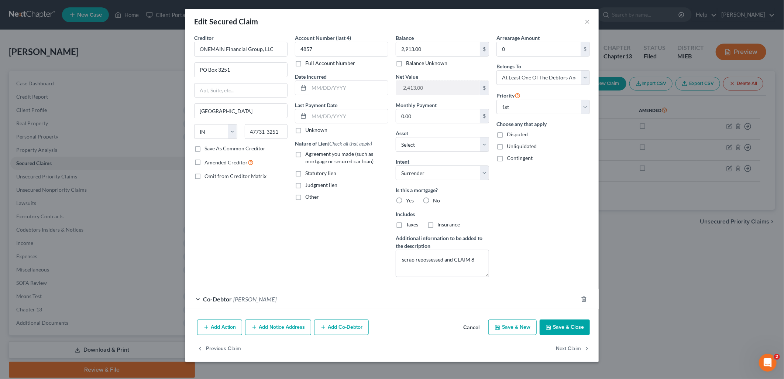
click at [436, 200] on input "No" at bounding box center [438, 199] width 5 height 5
radio input "true"
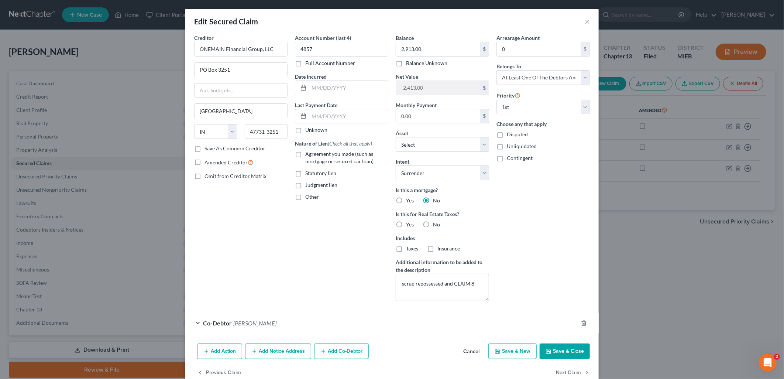
click at [563, 350] on button "Save & Close" at bounding box center [565, 351] width 50 height 16
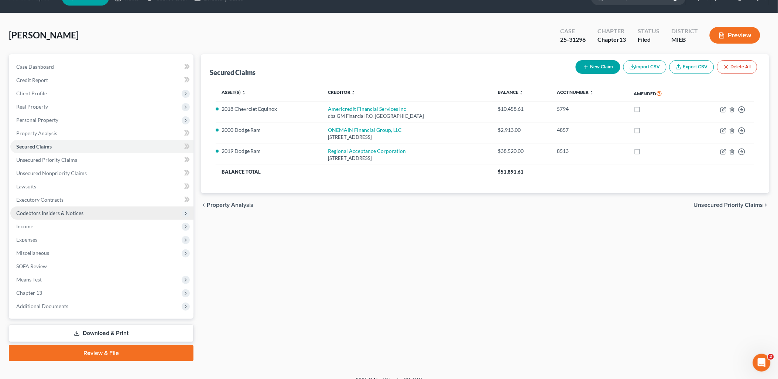
scroll to position [26, 0]
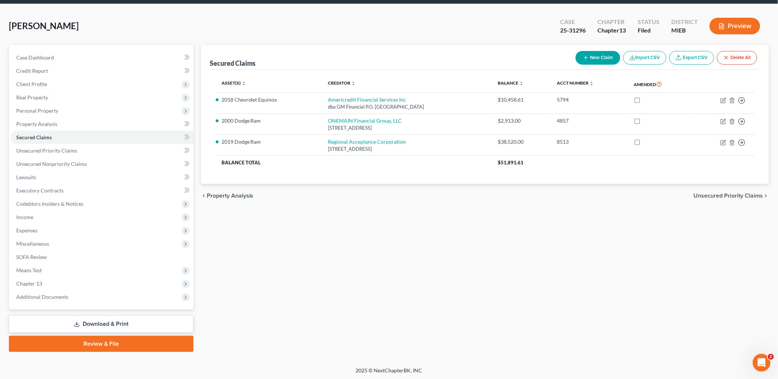
click at [116, 325] on link "Download & Print" at bounding box center [101, 323] width 185 height 17
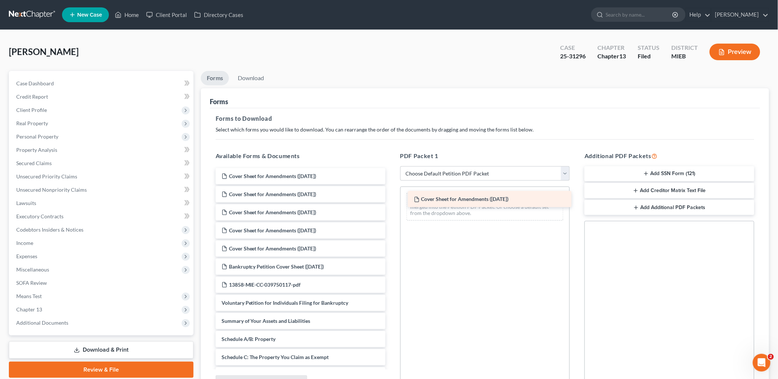
drag, startPoint x: 303, startPoint y: 174, endPoint x: 495, endPoint y: 198, distance: 193.8
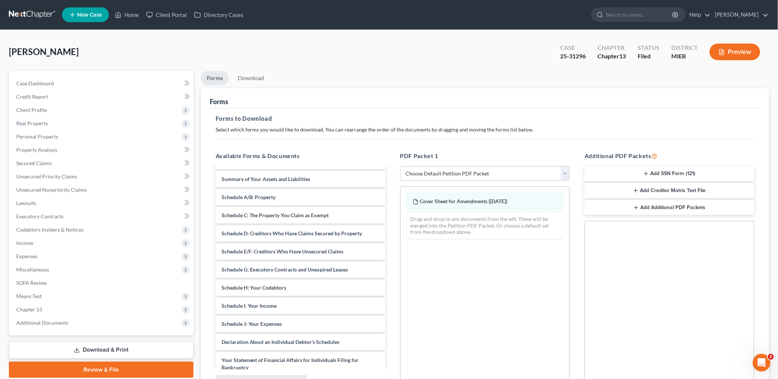
scroll to position [123, 0]
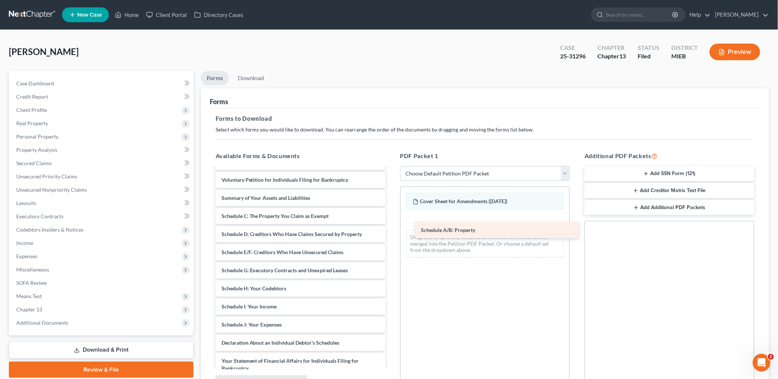
drag, startPoint x: 248, startPoint y: 213, endPoint x: 447, endPoint y: 228, distance: 200.3
click at [391, 228] on div "Schedule A/B: Property Cover Sheet for Amendments ([DATE]) Cover Sheet for Amen…" at bounding box center [301, 259] width 182 height 429
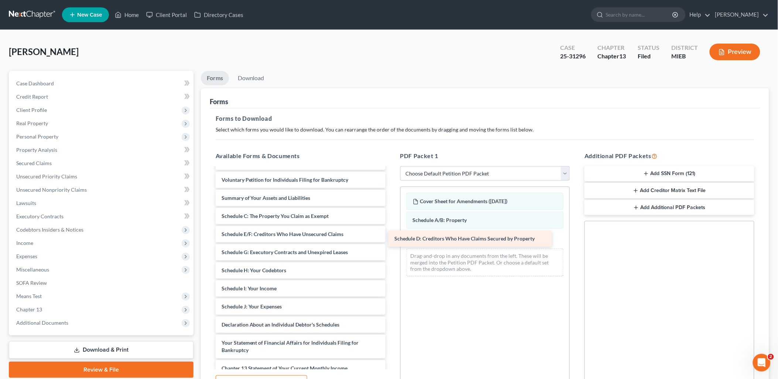
drag, startPoint x: 240, startPoint y: 231, endPoint x: 412, endPoint y: 236, distance: 172.1
click at [391, 236] on div "Schedule D: Creditors Who Have Claims Secured by Property Cover Sheet for Amend…" at bounding box center [301, 250] width 182 height 411
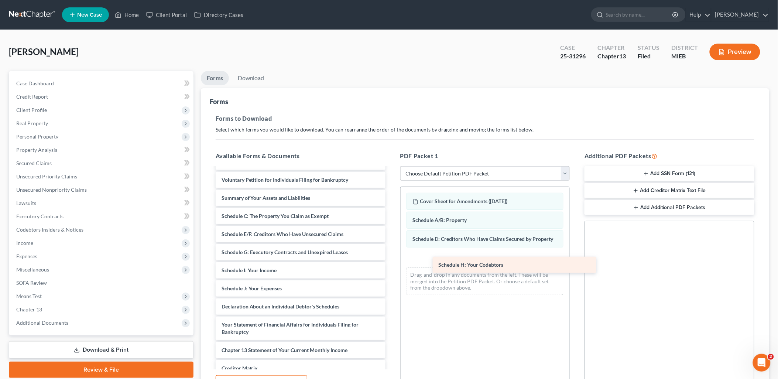
drag, startPoint x: 270, startPoint y: 268, endPoint x: 487, endPoint y: 263, distance: 217.2
click at [391, 263] on div "Schedule H: Your Codebtors Cover Sheet for Amendments ([DATE]) Cover Sheet for …" at bounding box center [301, 241] width 182 height 393
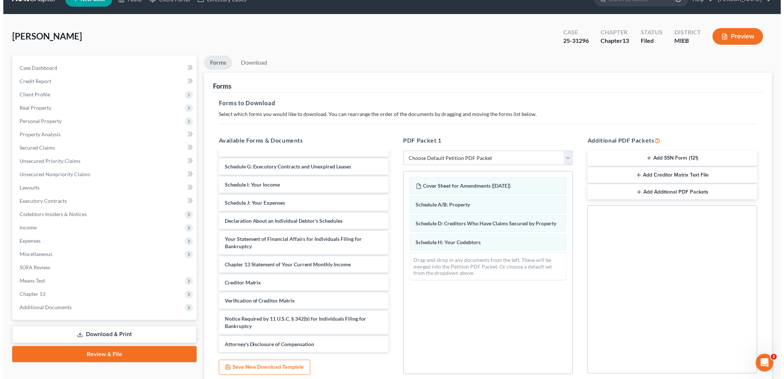
scroll to position [0, 0]
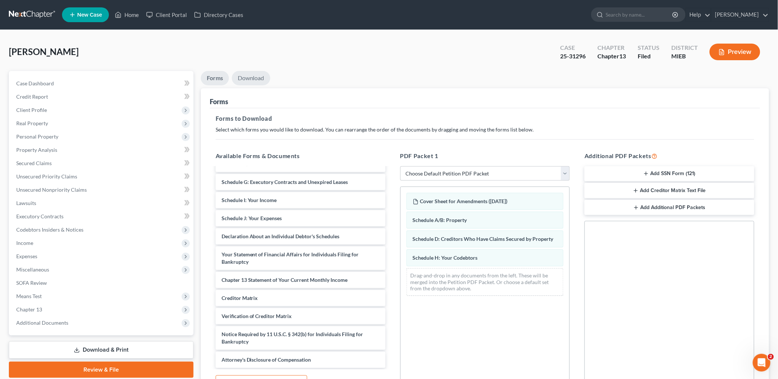
click at [257, 75] on link "Download" at bounding box center [251, 78] width 38 height 14
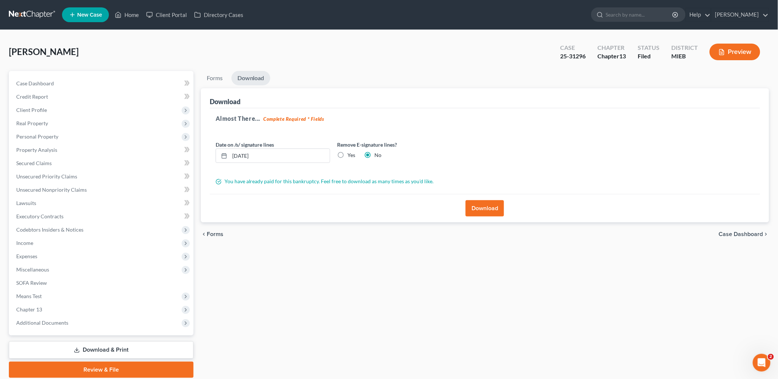
click at [476, 205] on button "Download" at bounding box center [485, 208] width 38 height 16
